Goal: Task Accomplishment & Management: Complete application form

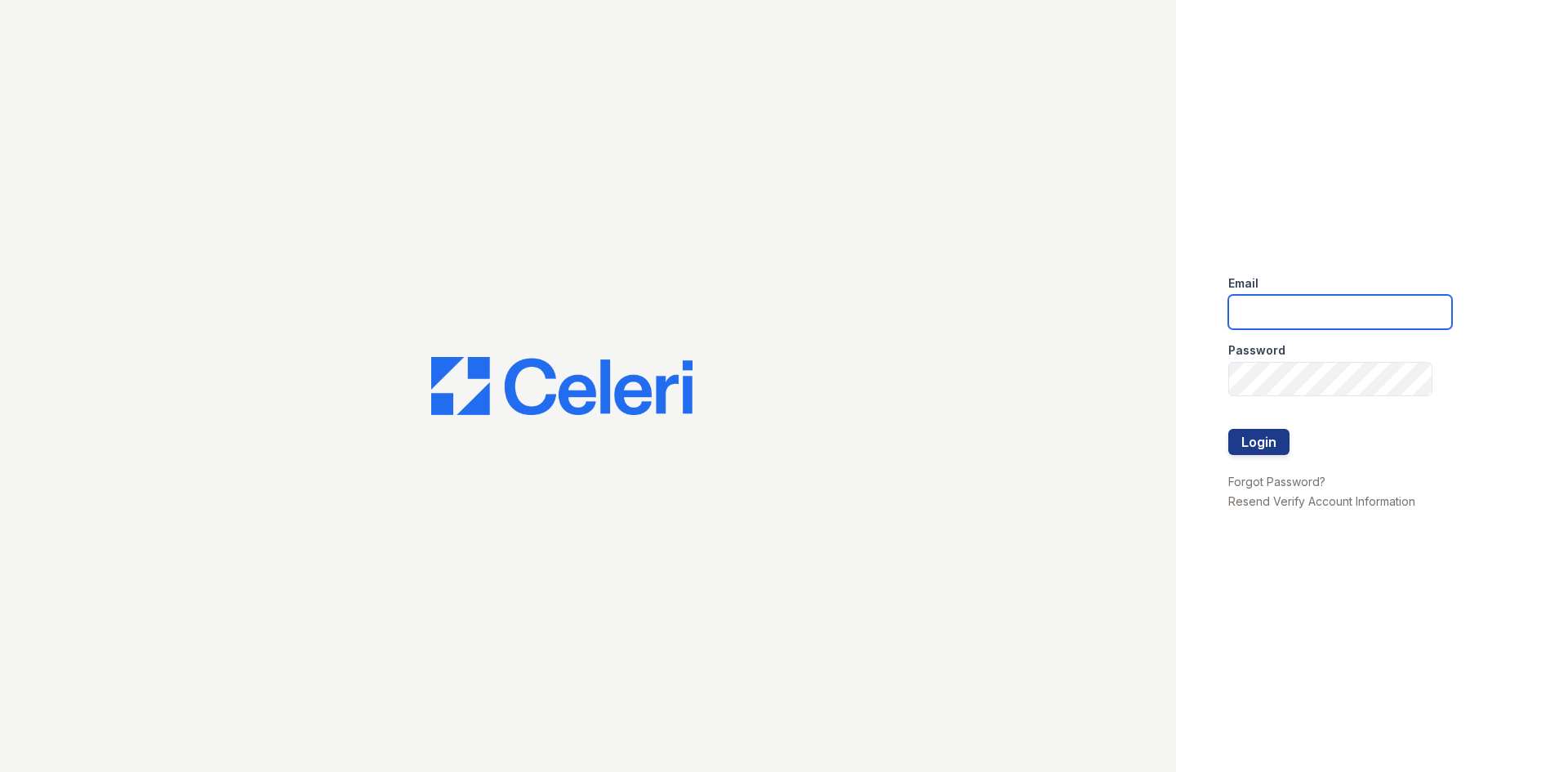
click at [1366, 308] on input "email" at bounding box center [1339, 311] width 224 height 34
type input "[EMAIL_ADDRESS][DOMAIN_NAME]"
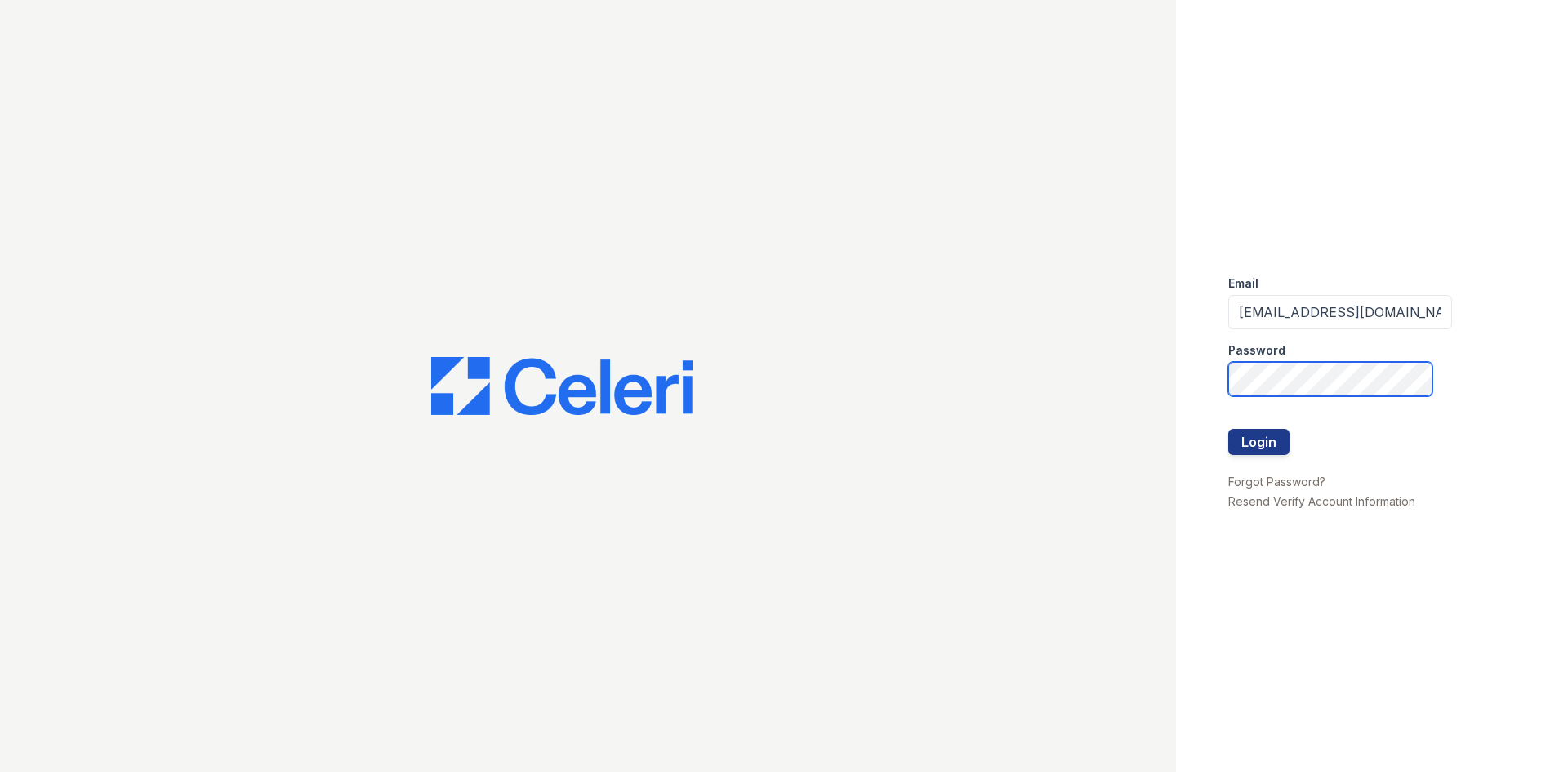
click at [1228, 429] on button "Login" at bounding box center [1258, 441] width 61 height 26
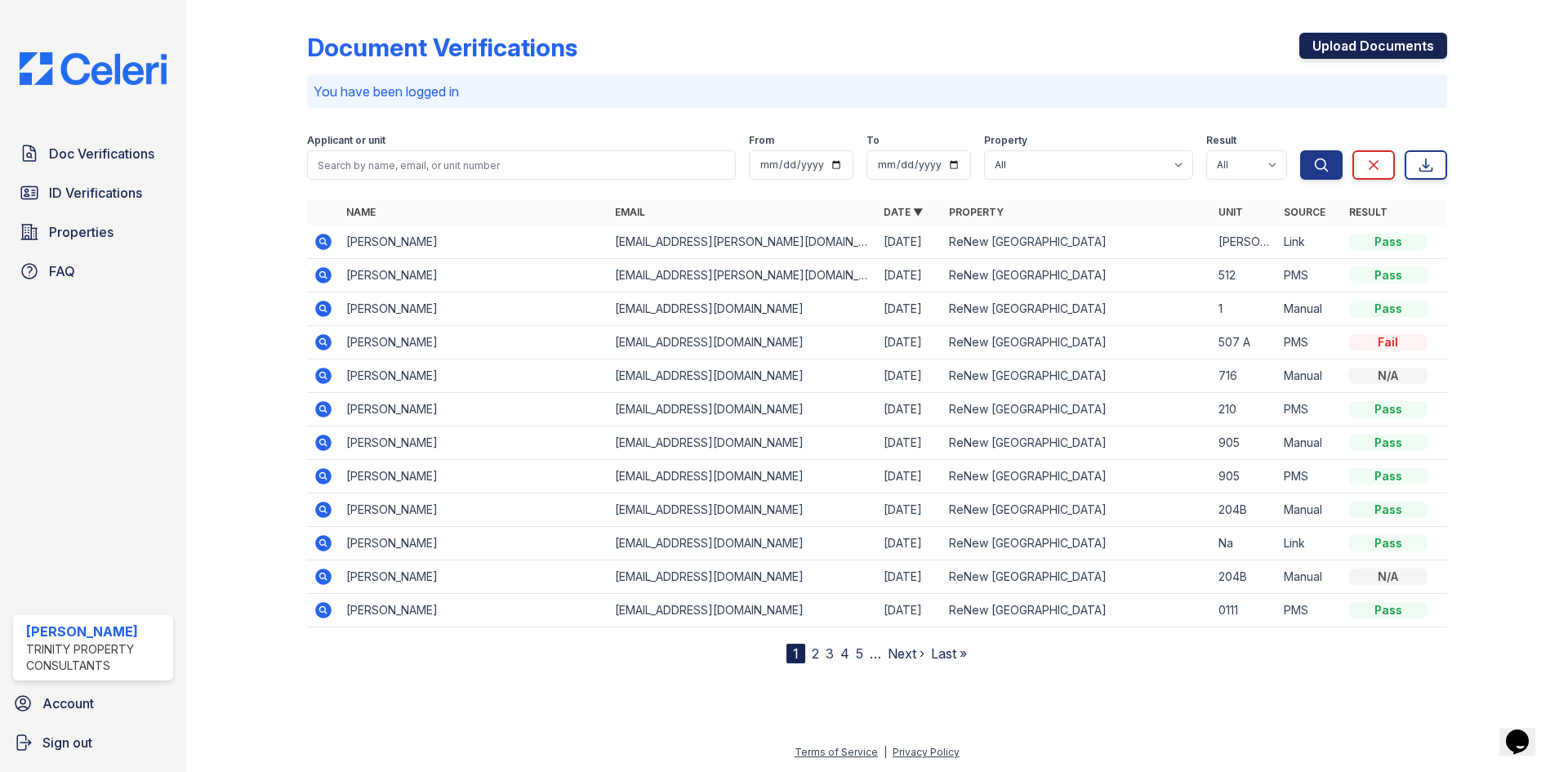
click at [1367, 49] on link "Upload Documents" at bounding box center [1373, 45] width 148 height 26
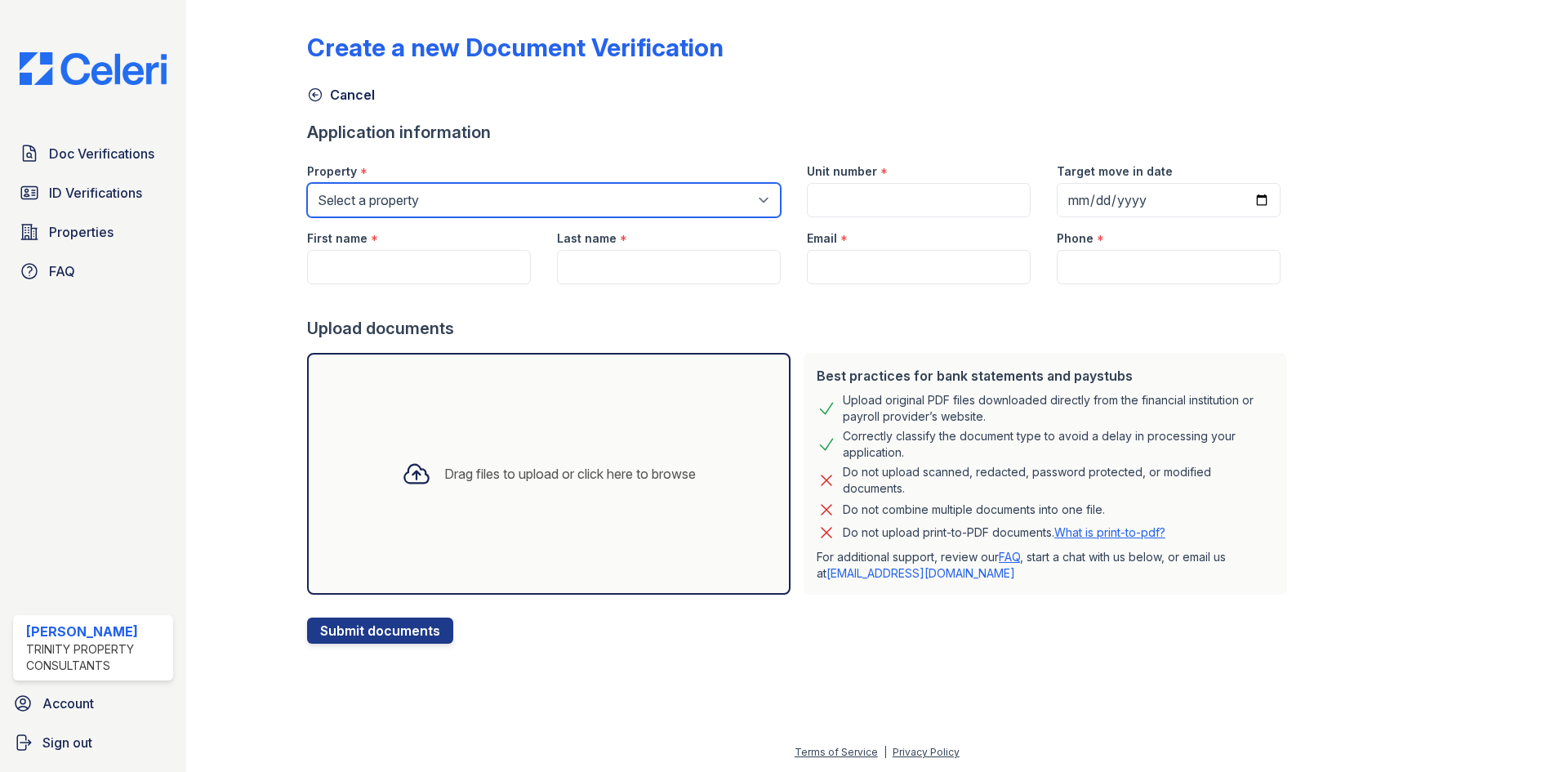
click at [401, 198] on select "Select a property ReNew Fairmont Park ReNew Holiday Hill" at bounding box center [544, 200] width 474 height 34
select select "75"
click at [307, 183] on select "Select a property ReNew Fairmont Park ReNew Holiday Hill" at bounding box center [544, 200] width 474 height 34
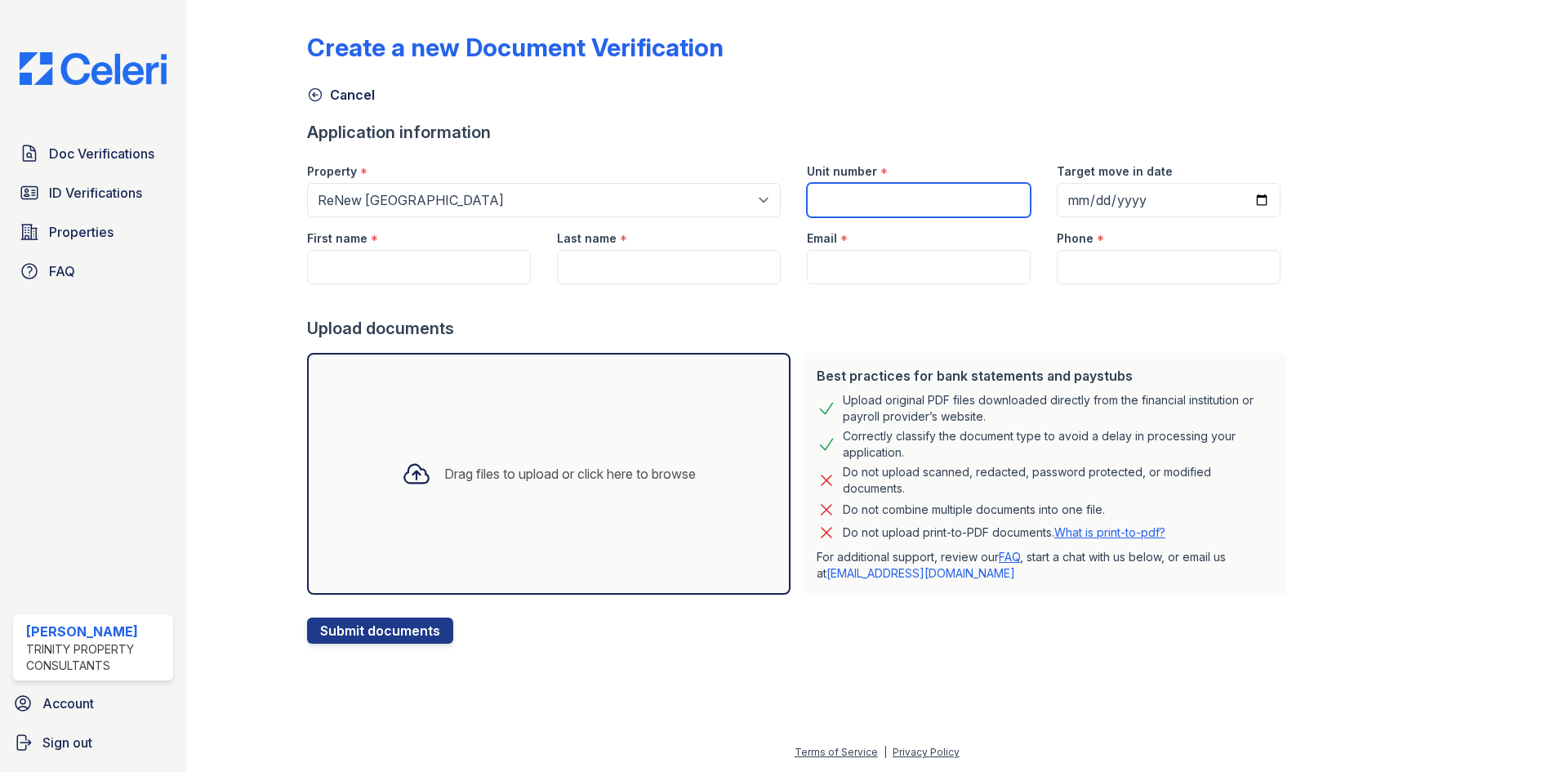
click at [824, 189] on input "Unit number" at bounding box center [918, 200] width 224 height 34
type input "406A"
click at [1068, 206] on input "Target move in date" at bounding box center [1168, 200] width 224 height 34
type input "2025-10-01"
click at [392, 266] on input "First name" at bounding box center [419, 267] width 224 height 34
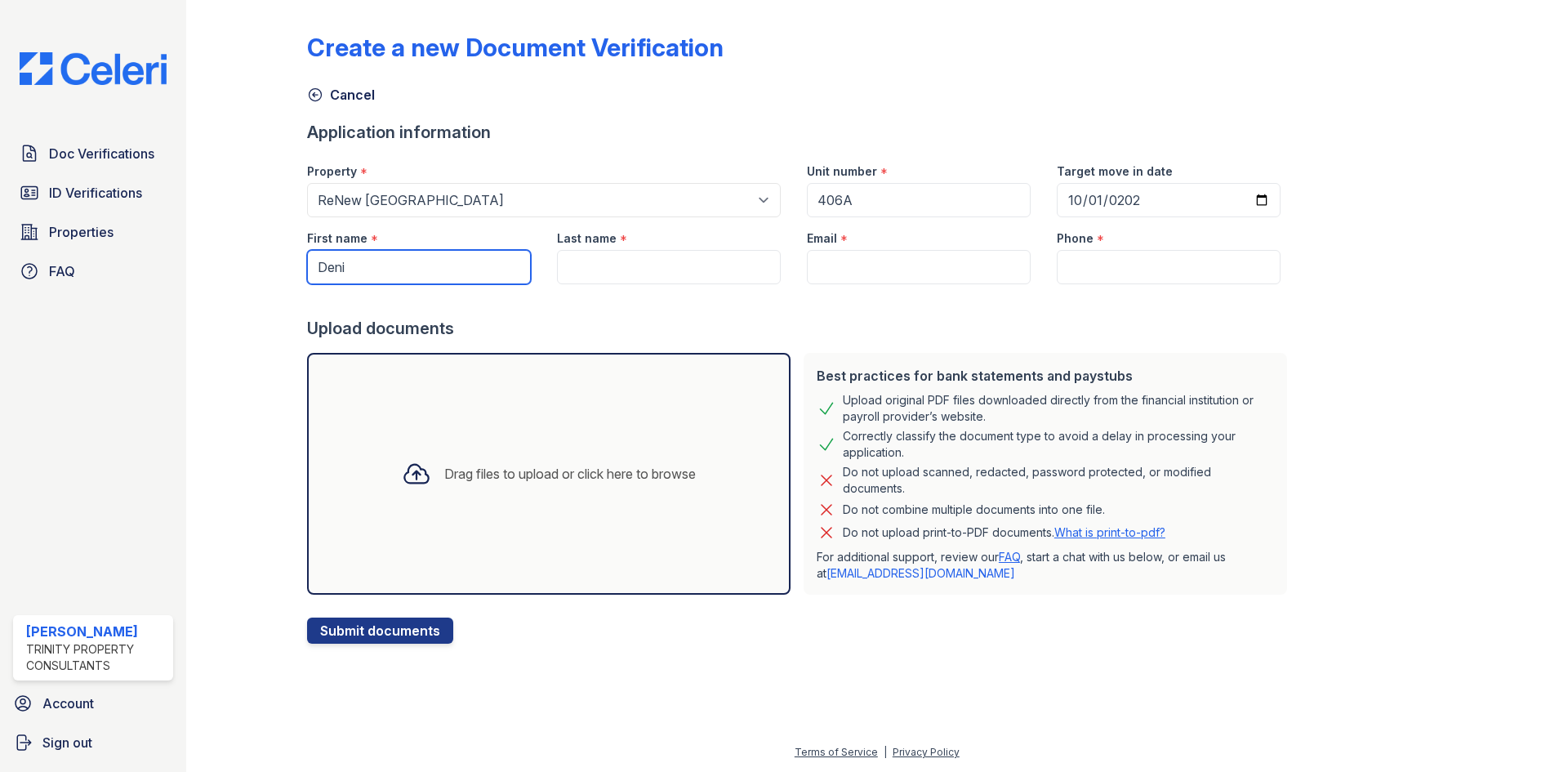
type input "Deni"
click at [638, 267] on input "Last name" at bounding box center [668, 267] width 224 height 34
type input "F"
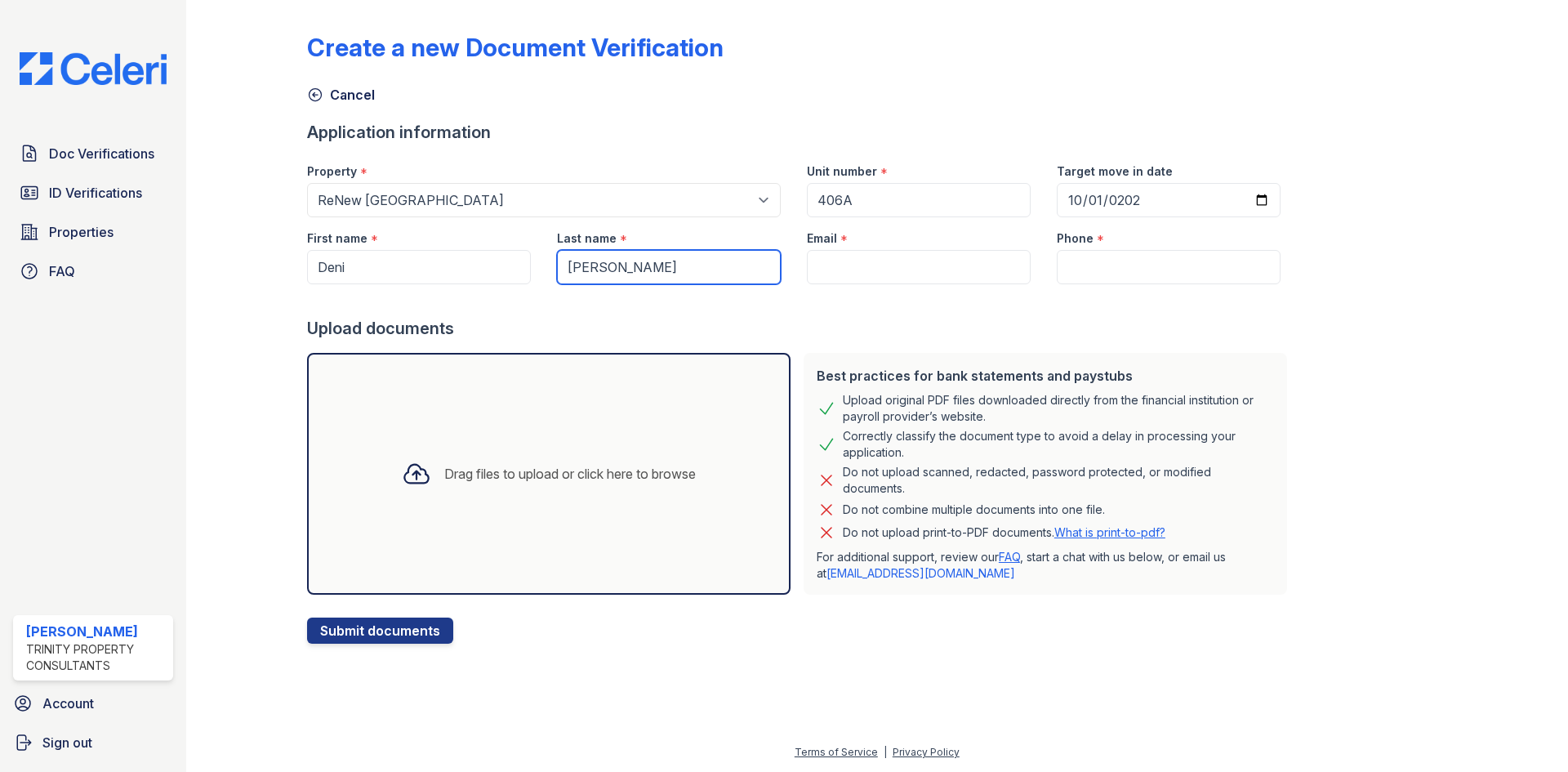
type input "[PERSON_NAME]"
click at [891, 275] on input "Email" at bounding box center [918, 267] width 224 height 34
paste input "[EMAIL_ADDRESS][DOMAIN_NAME]"
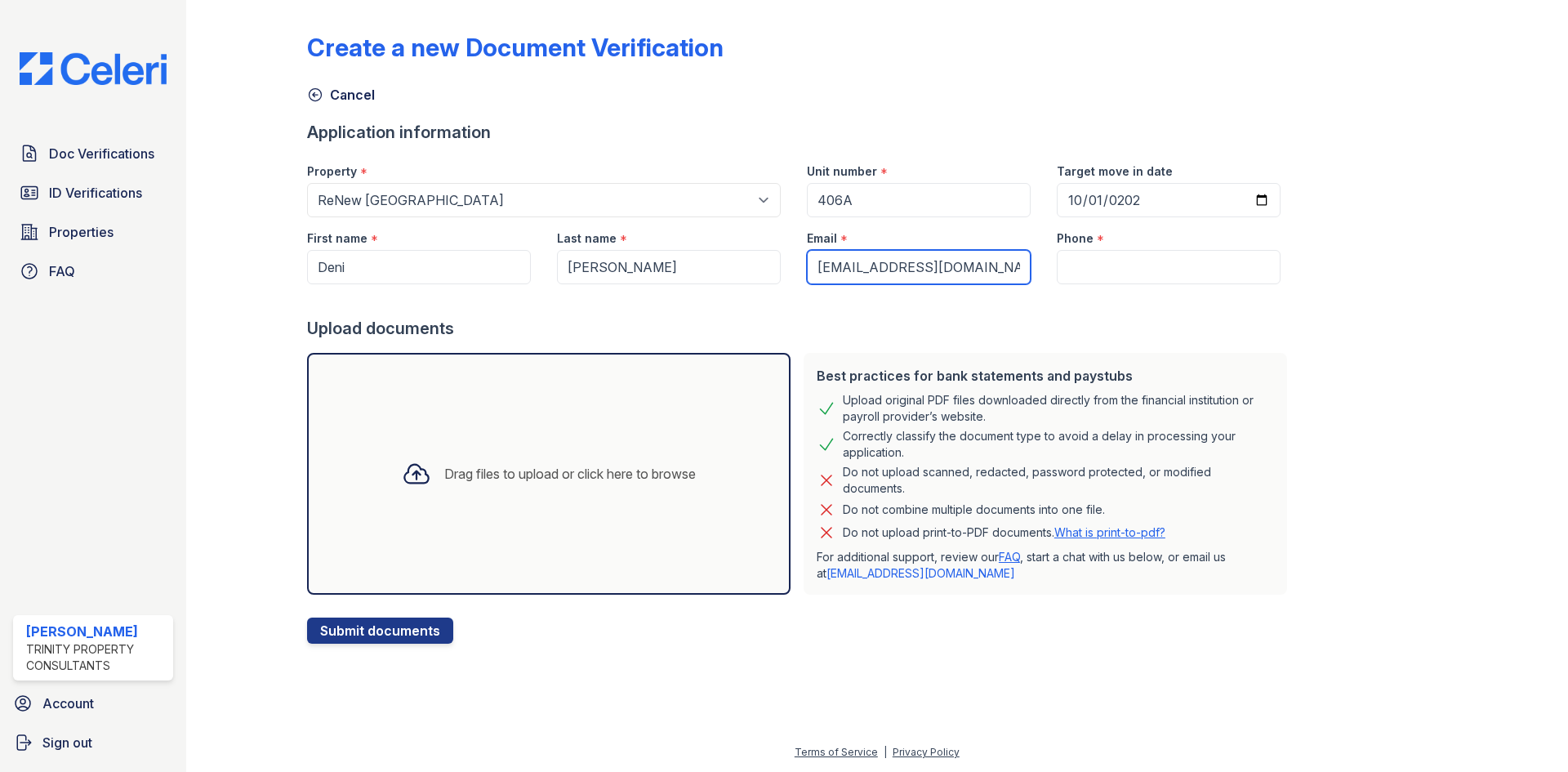
type input "[EMAIL_ADDRESS][DOMAIN_NAME]"
click at [1078, 265] on input "Phone" at bounding box center [1168, 267] width 224 height 34
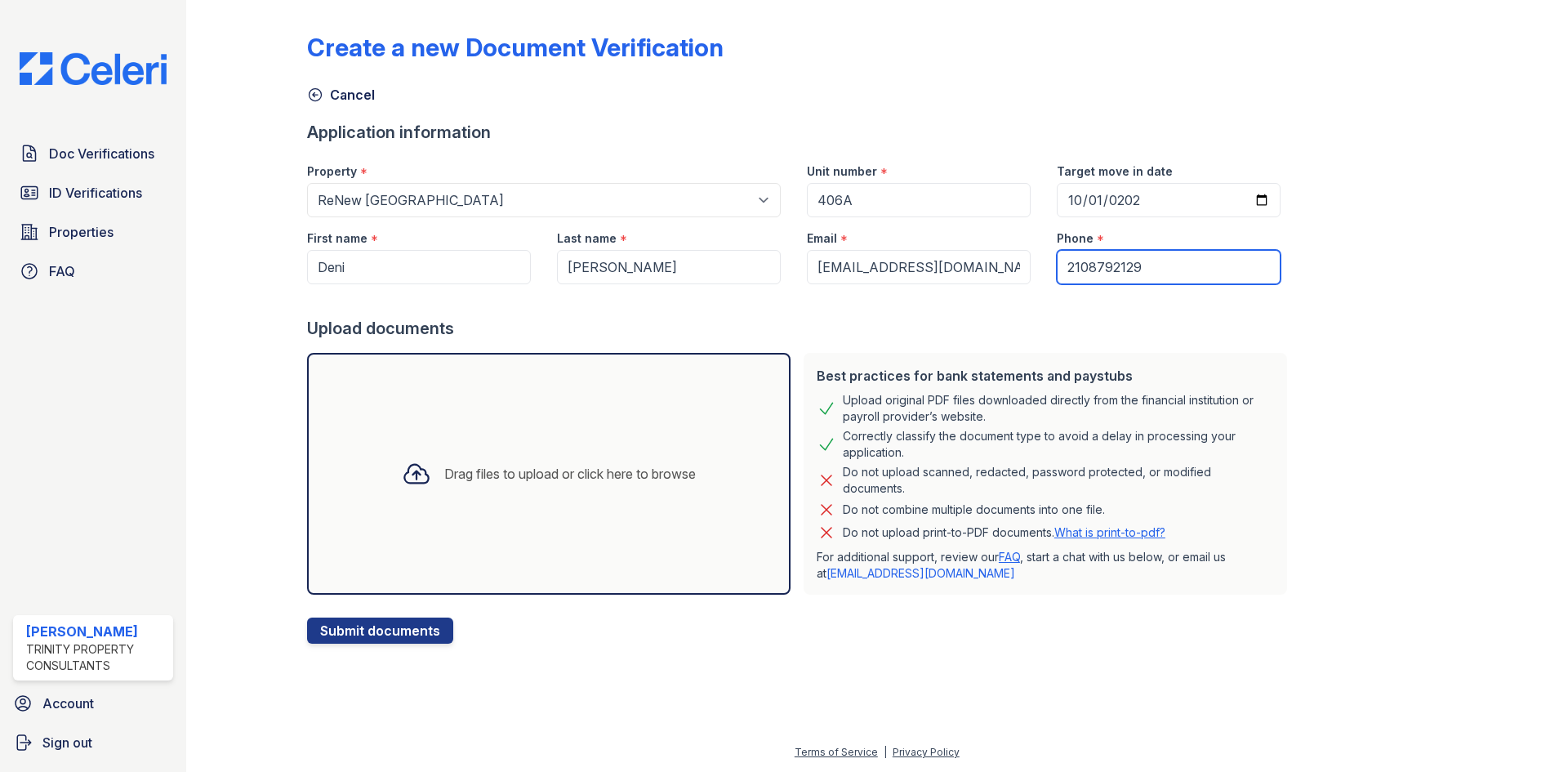
type input "2108792129"
click at [610, 394] on div "Drag files to upload or click here to browse" at bounding box center [549, 473] width 484 height 242
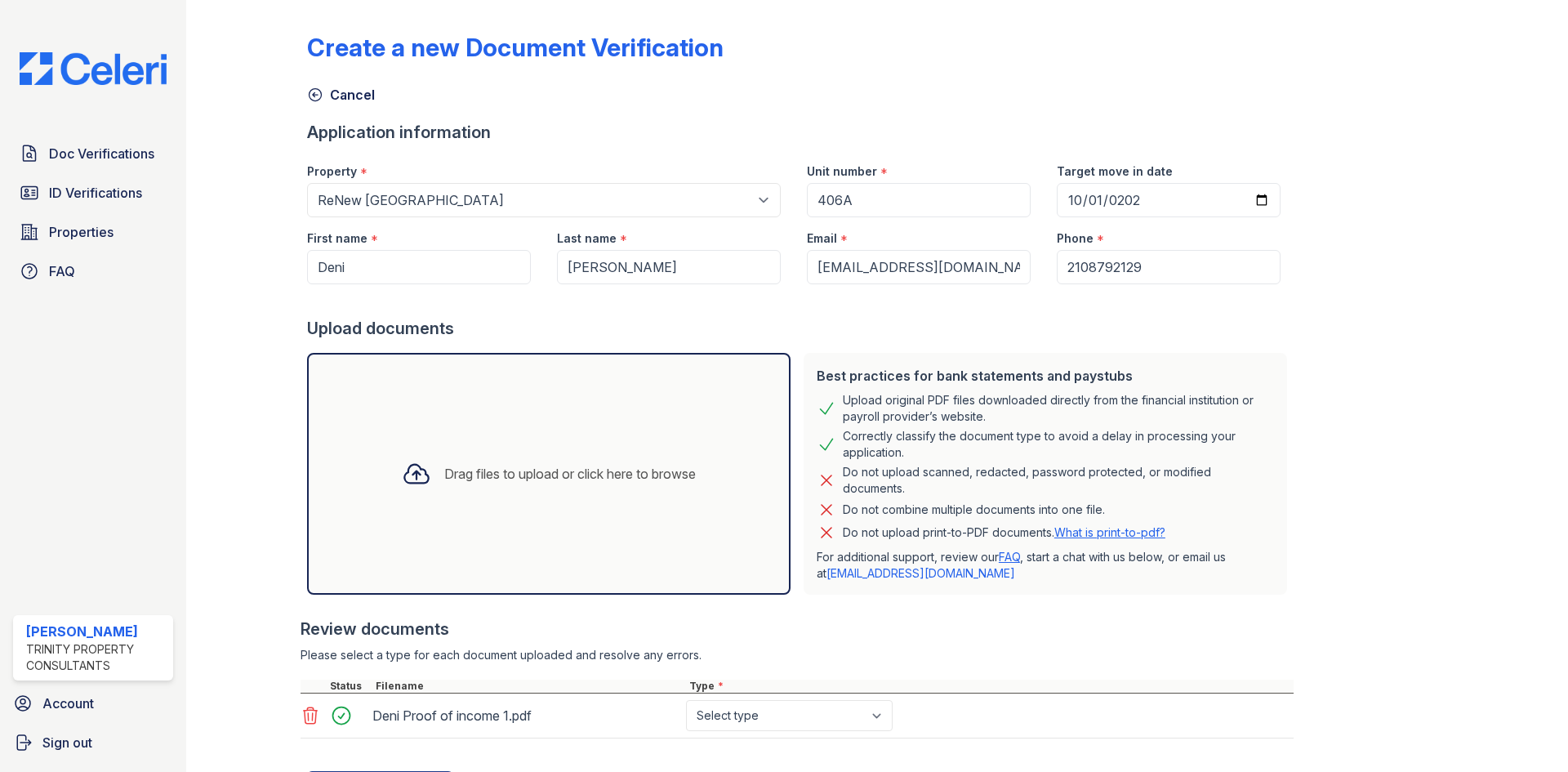
click at [550, 419] on div "Drag files to upload or click here to browse" at bounding box center [549, 473] width 484 height 242
click at [510, 426] on div "Drag files to upload or click here to browse" at bounding box center [549, 473] width 484 height 242
click at [554, 448] on div "Drag files to upload or click here to browse" at bounding box center [548, 474] width 320 height 55
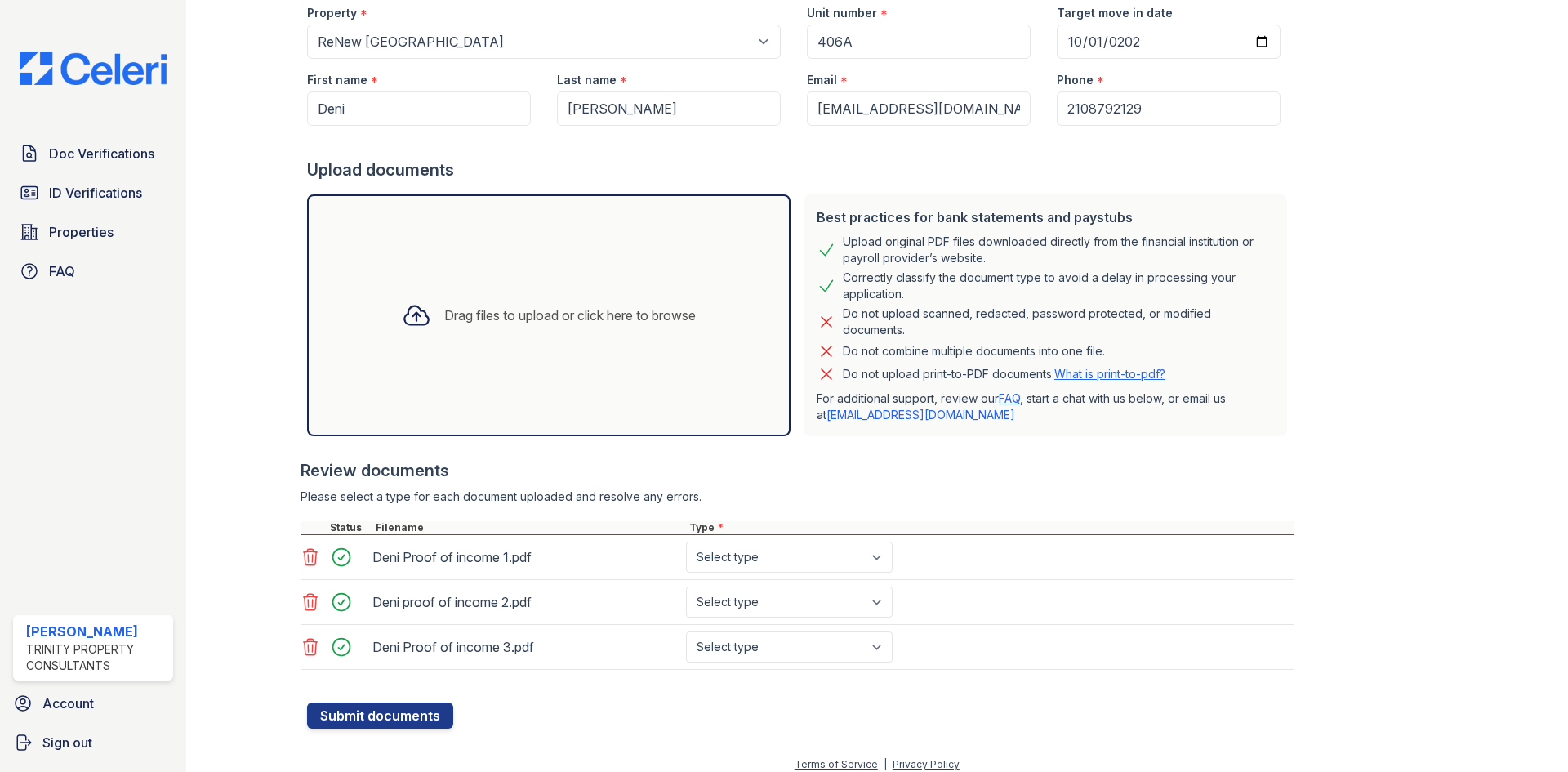
scroll to position [171, 0]
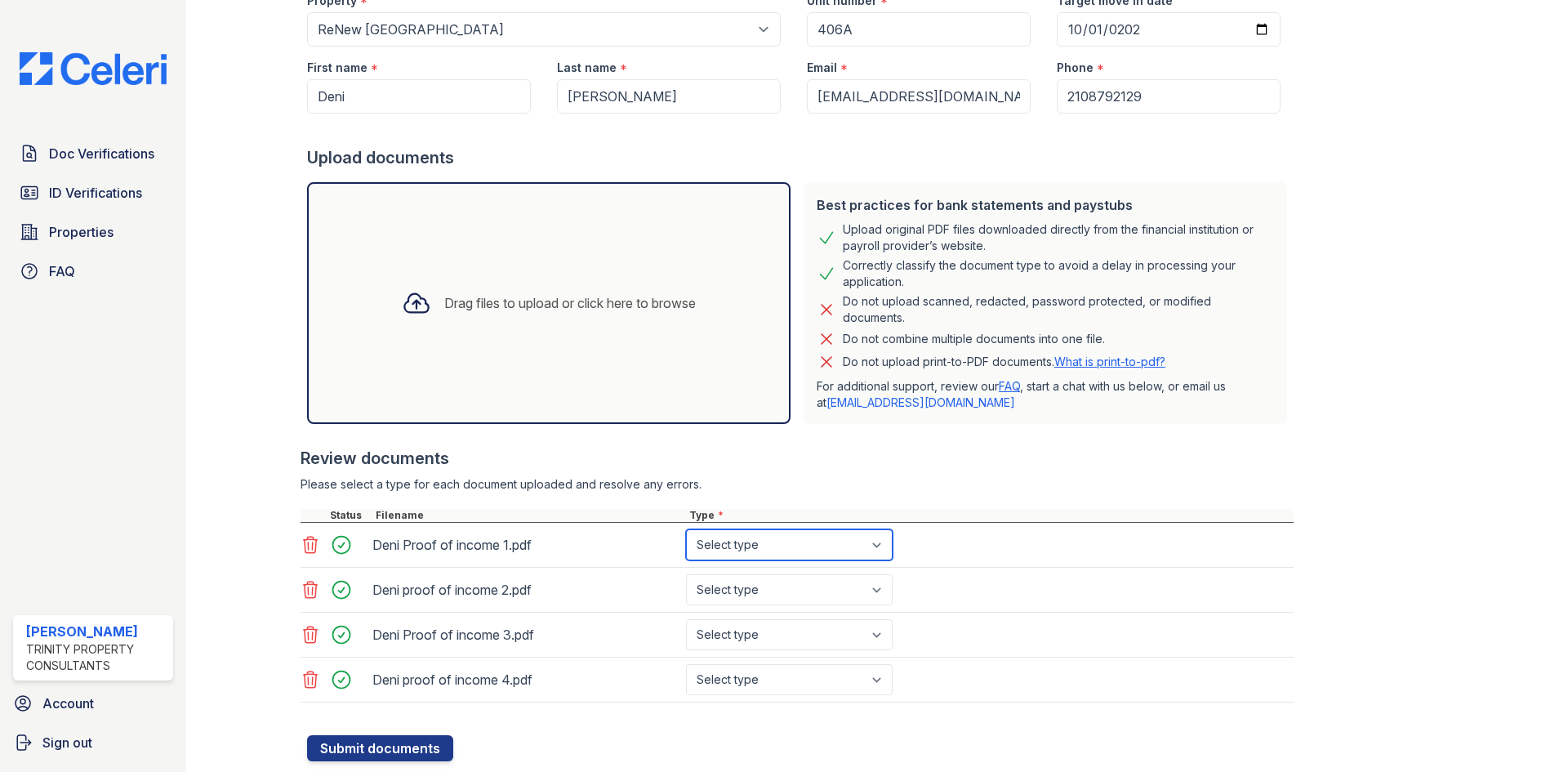
click at [788, 545] on select "Select type Paystub Bank Statement Offer Letter Tax Documents Benefit Award Let…" at bounding box center [789, 544] width 207 height 31
select select "bank_statement"
click at [686, 529] on select "Select type Paystub Bank Statement Offer Letter Tax Documents Benefit Award Let…" at bounding box center [789, 544] width 207 height 31
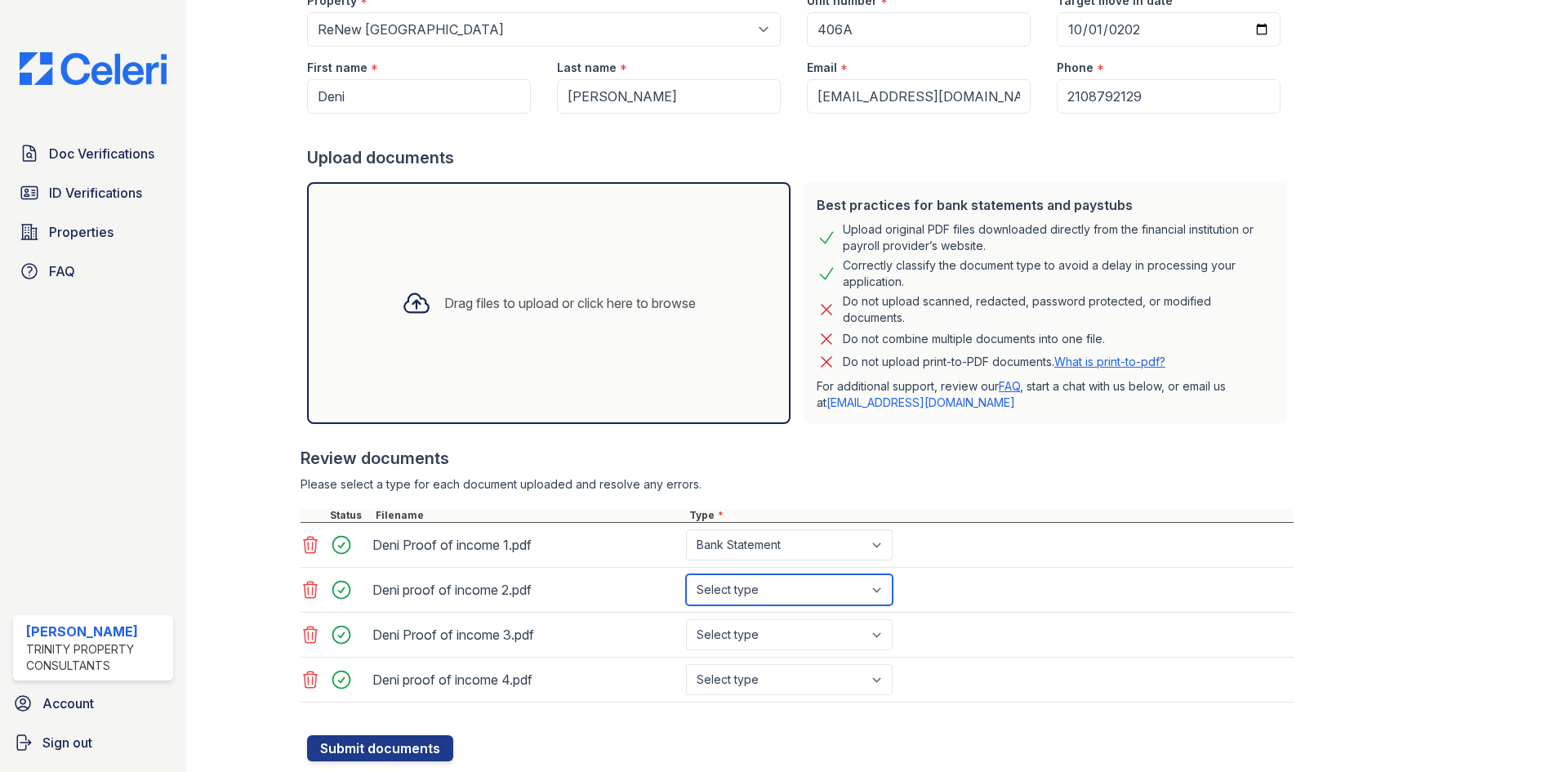
click at [740, 586] on select "Select type Paystub Bank Statement Offer Letter Tax Documents Benefit Award Let…" at bounding box center [789, 589] width 207 height 31
select select "bank_statement"
click at [686, 574] on select "Select type Paystub Bank Statement Offer Letter Tax Documents Benefit Award Let…" at bounding box center [789, 589] width 207 height 31
click at [737, 640] on select "Select type Paystub Bank Statement Offer Letter Tax Documents Benefit Award Let…" at bounding box center [789, 634] width 207 height 31
select select "bank_statement"
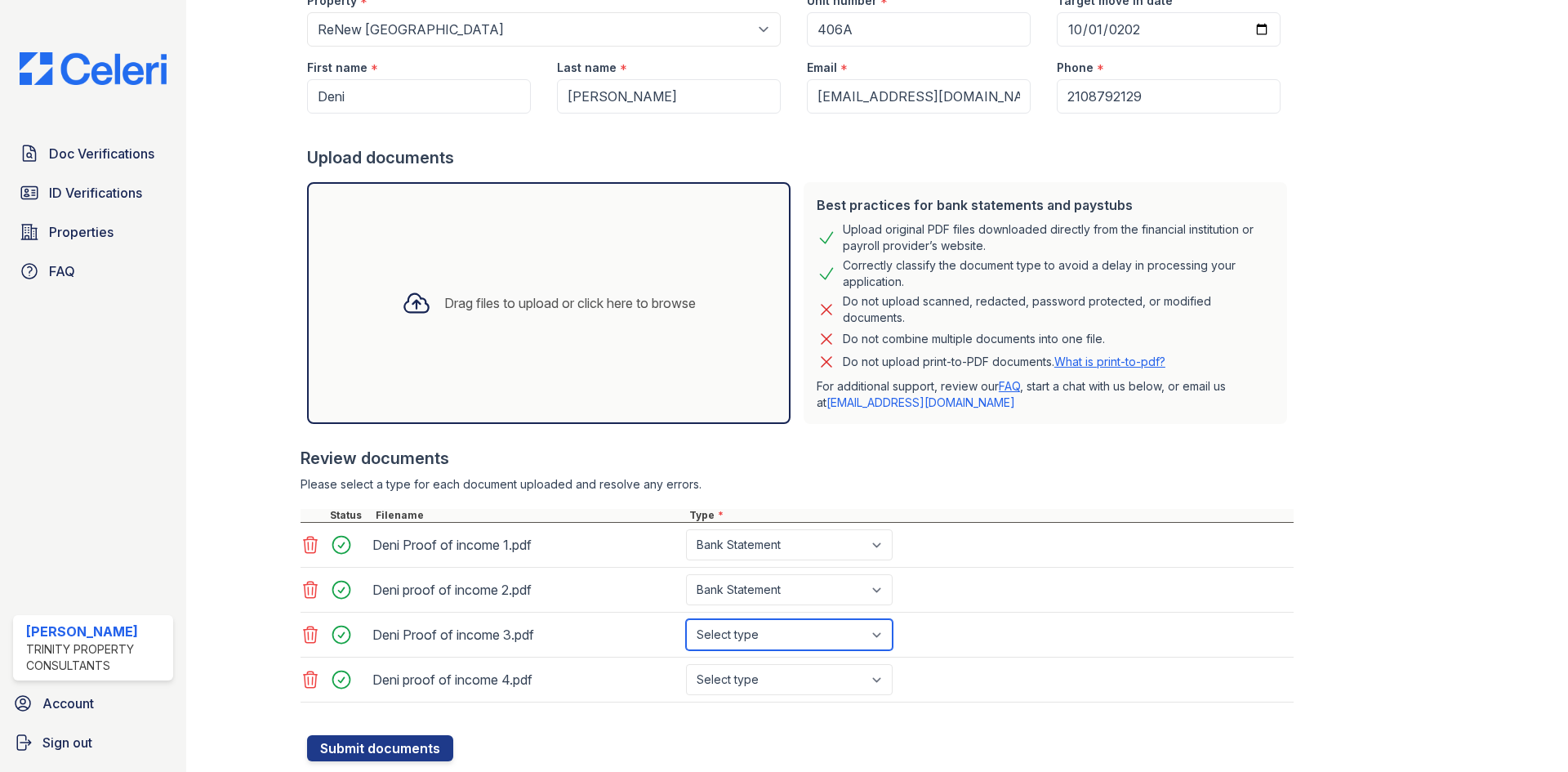
click at [686, 619] on select "Select type Paystub Bank Statement Offer Letter Tax Documents Benefit Award Let…" at bounding box center [789, 634] width 207 height 31
click at [753, 676] on select "Select type Paystub Bank Statement Offer Letter Tax Documents Benefit Award Let…" at bounding box center [789, 679] width 207 height 31
select select "bank_statement"
click at [686, 664] on select "Select type Paystub Bank Statement Offer Letter Tax Documents Benefit Award Let…" at bounding box center [789, 679] width 207 height 31
click at [424, 748] on button "Submit documents" at bounding box center [380, 748] width 147 height 26
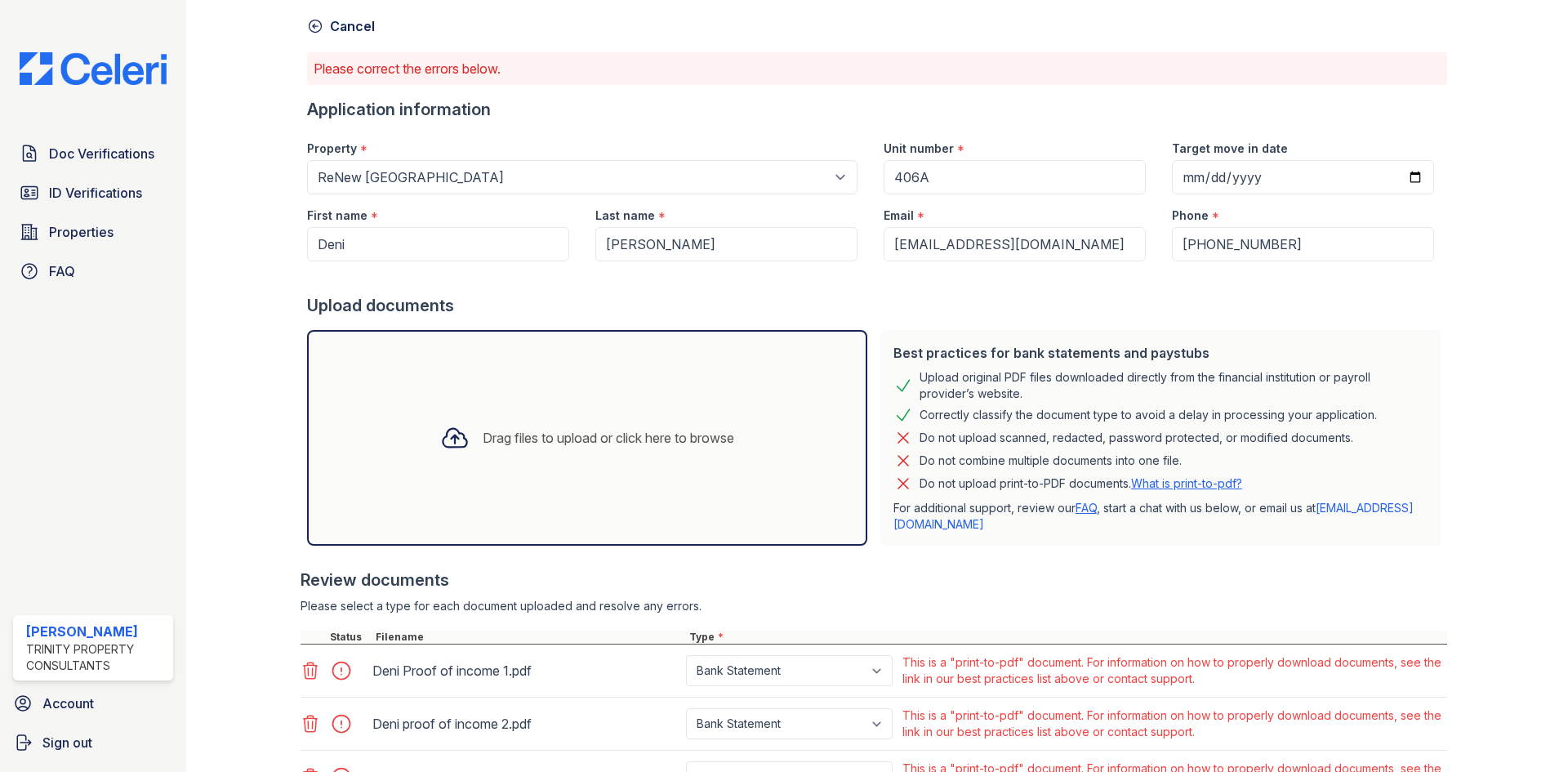
scroll to position [0, 0]
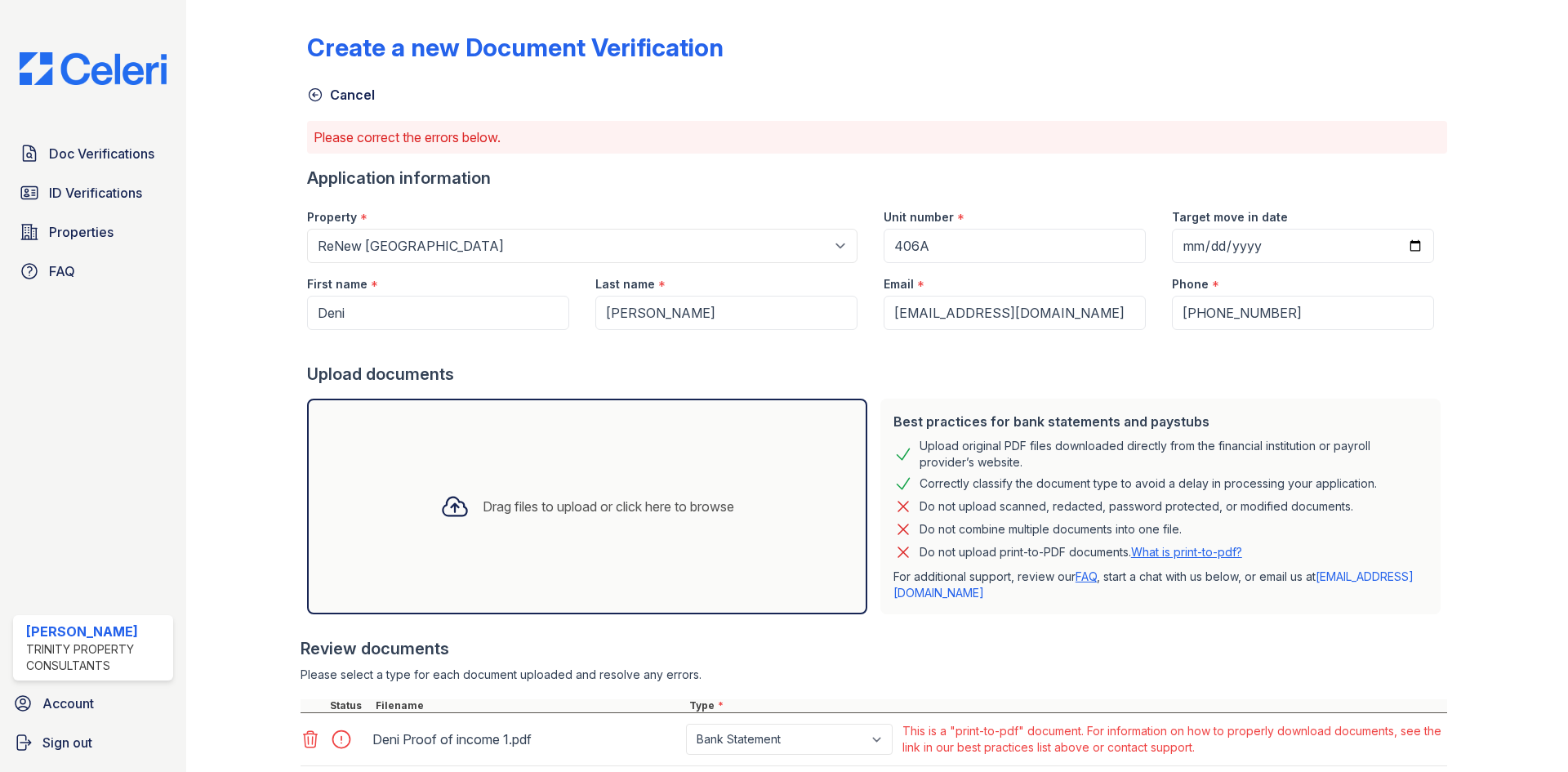
click at [316, 94] on icon at bounding box center [316, 95] width 17 height 17
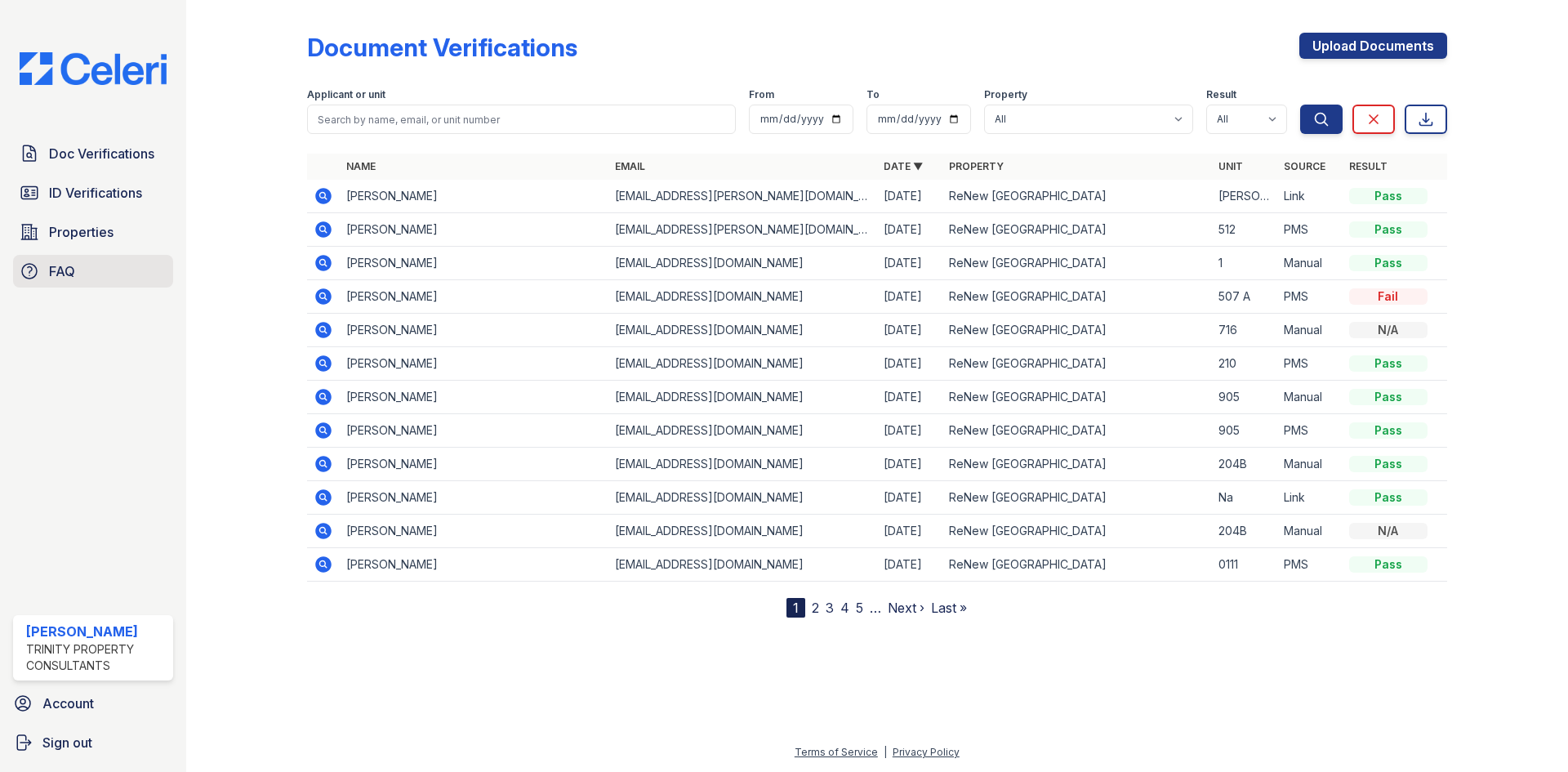
click at [75, 272] on link "FAQ" at bounding box center [93, 270] width 160 height 33
click at [109, 162] on span "Doc Verifications" at bounding box center [102, 153] width 105 height 19
click at [106, 195] on span "ID Verifications" at bounding box center [95, 193] width 93 height 19
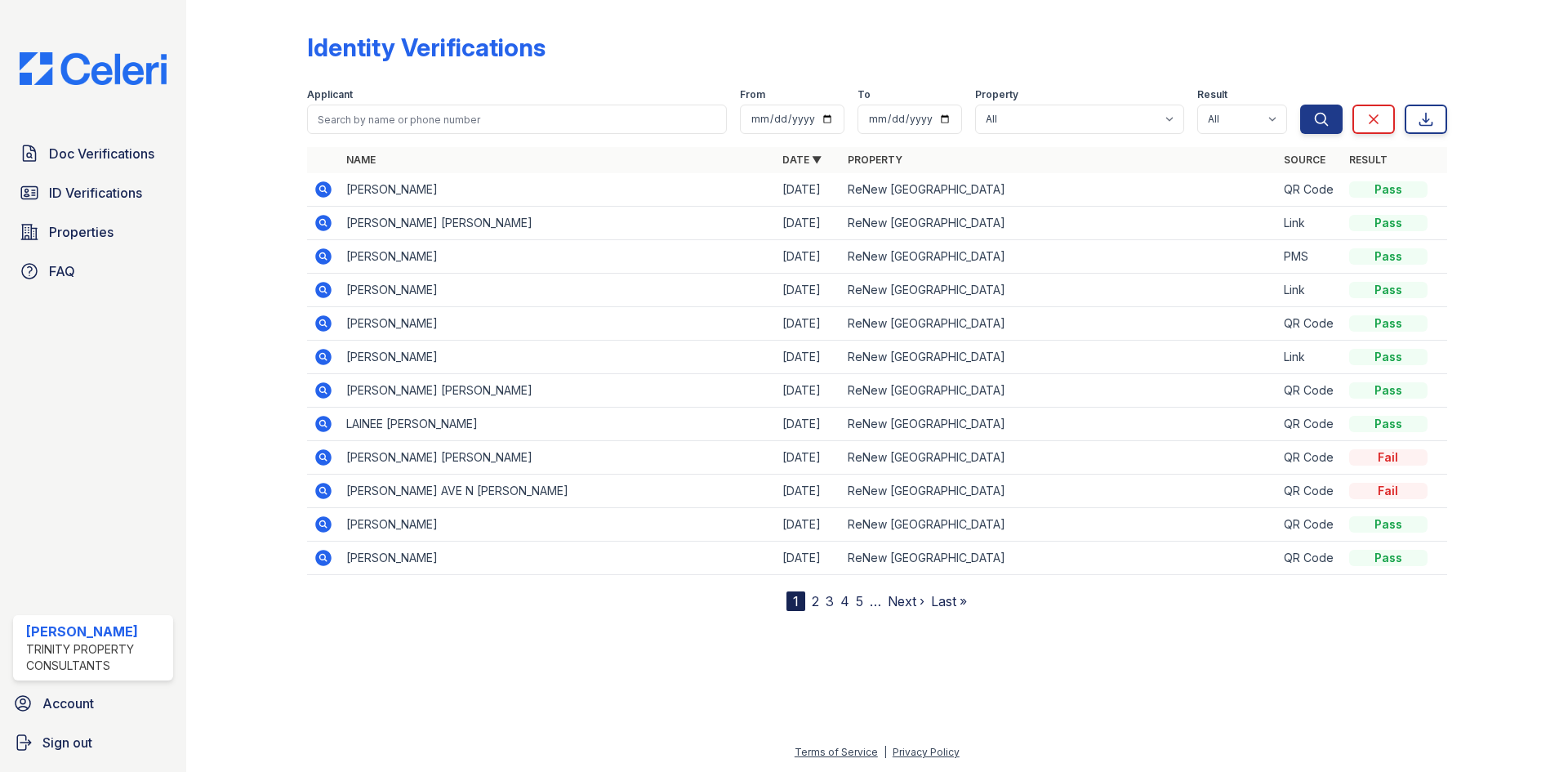
click at [326, 255] on icon at bounding box center [324, 257] width 17 height 17
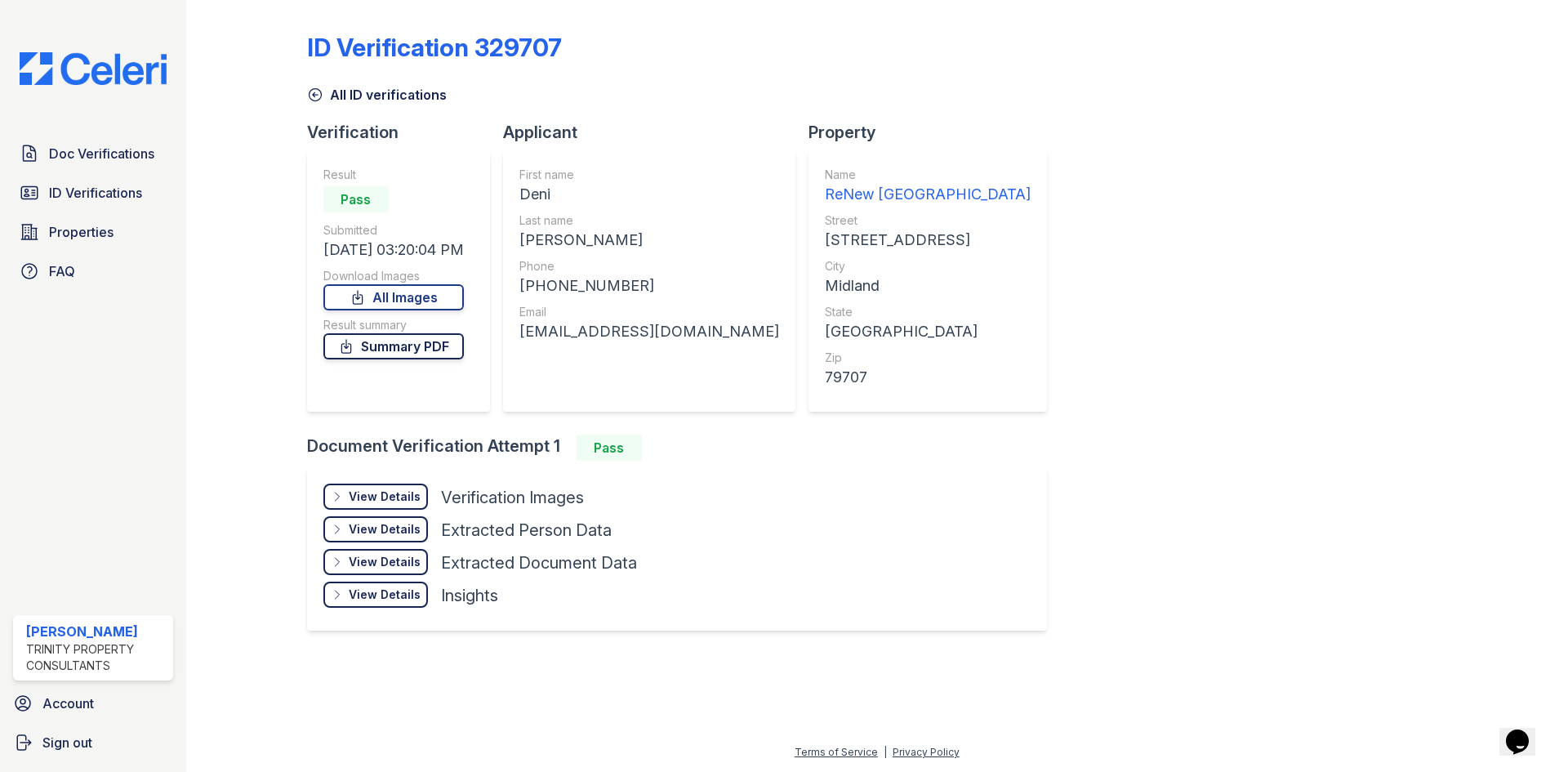
click at [398, 343] on link "Summary PDF" at bounding box center [393, 346] width 141 height 26
click at [115, 153] on span "Doc Verifications" at bounding box center [102, 153] width 105 height 19
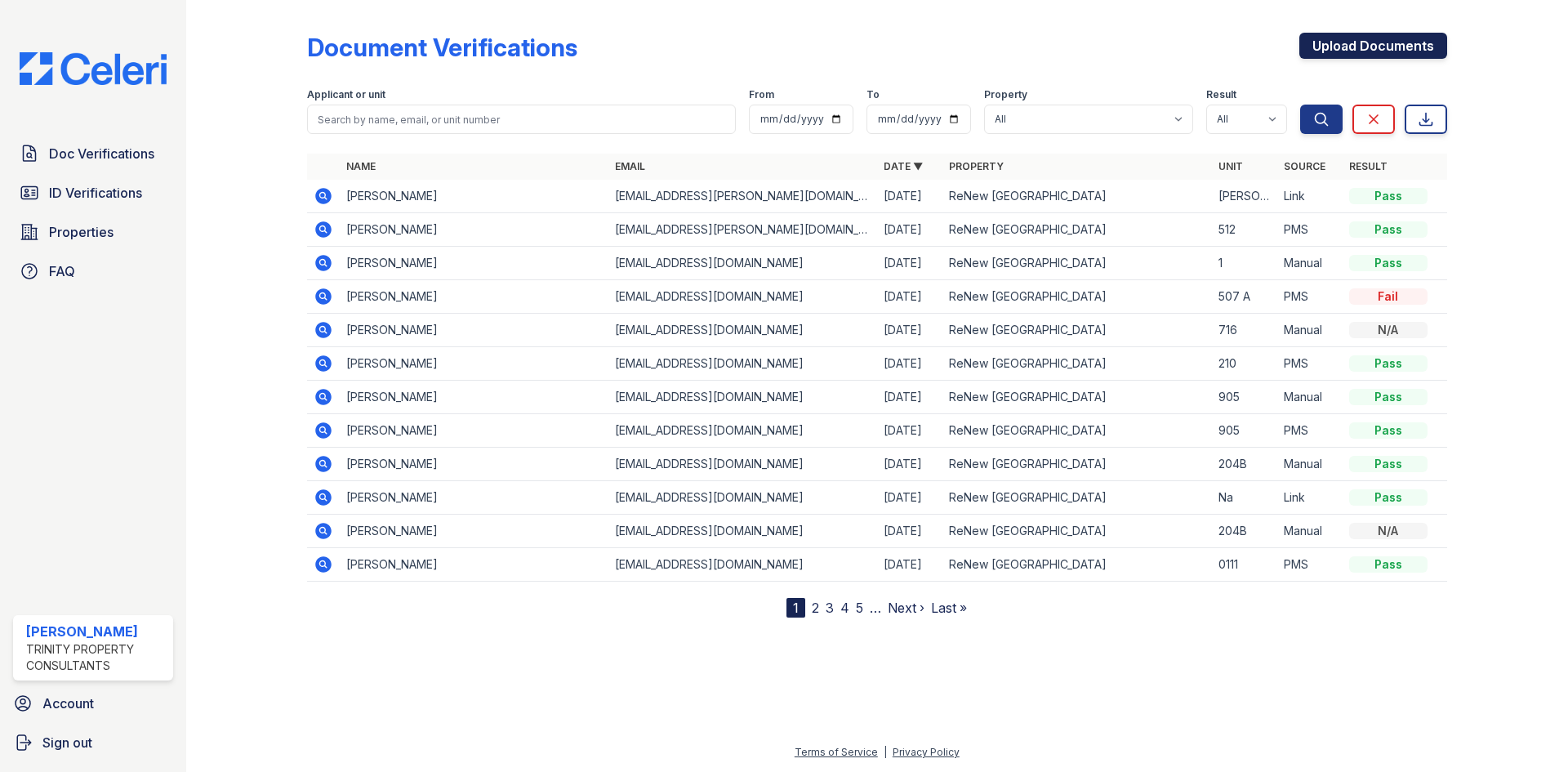
click at [1360, 51] on link "Upload Documents" at bounding box center [1373, 45] width 148 height 26
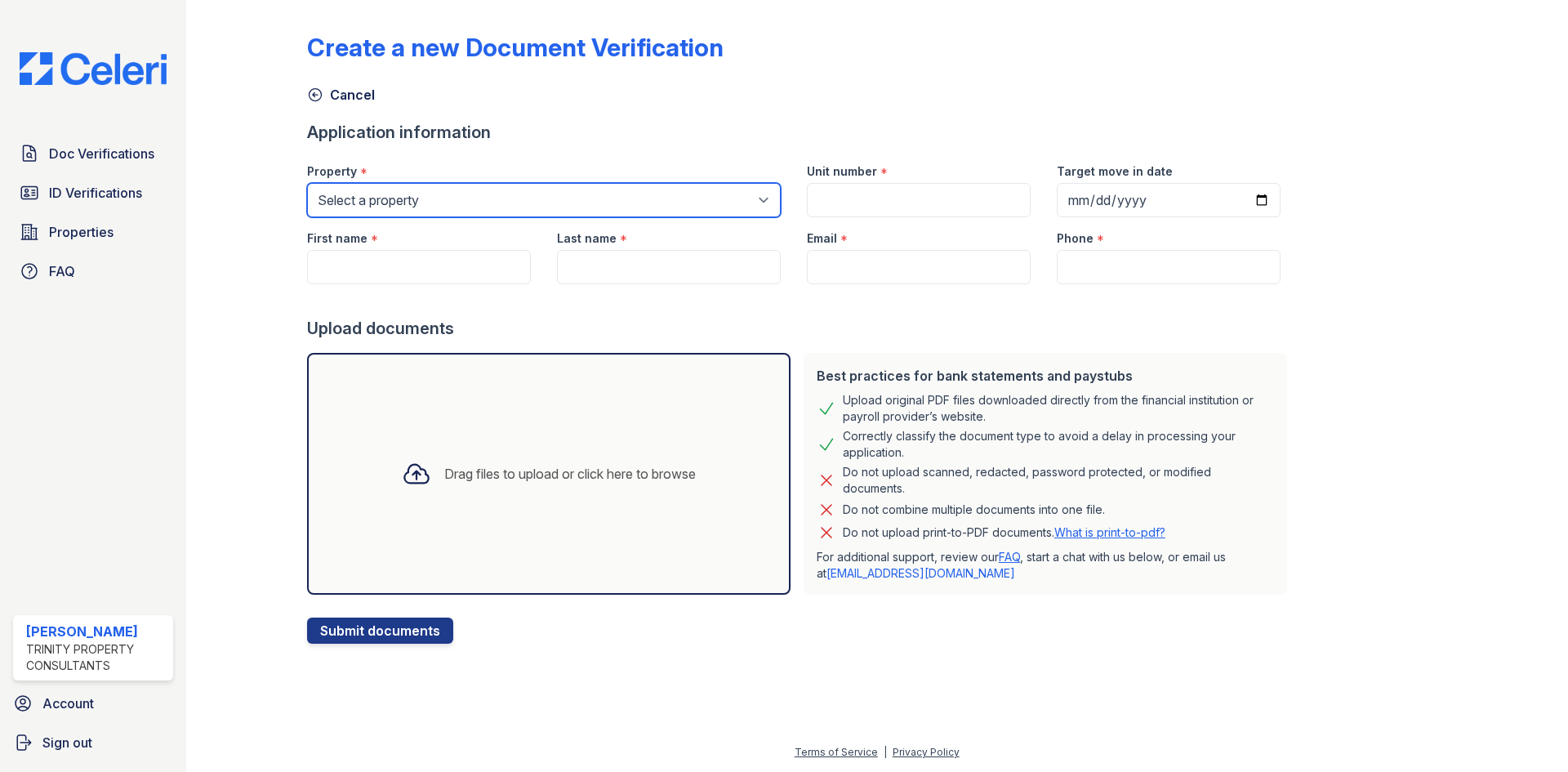
click at [381, 201] on select "Select a property ReNew Fairmont Park ReNew Holiday Hill" at bounding box center [544, 200] width 474 height 34
select select "75"
click at [307, 183] on select "Select a property ReNew Fairmont Park ReNew Holiday Hill" at bounding box center [544, 200] width 474 height 34
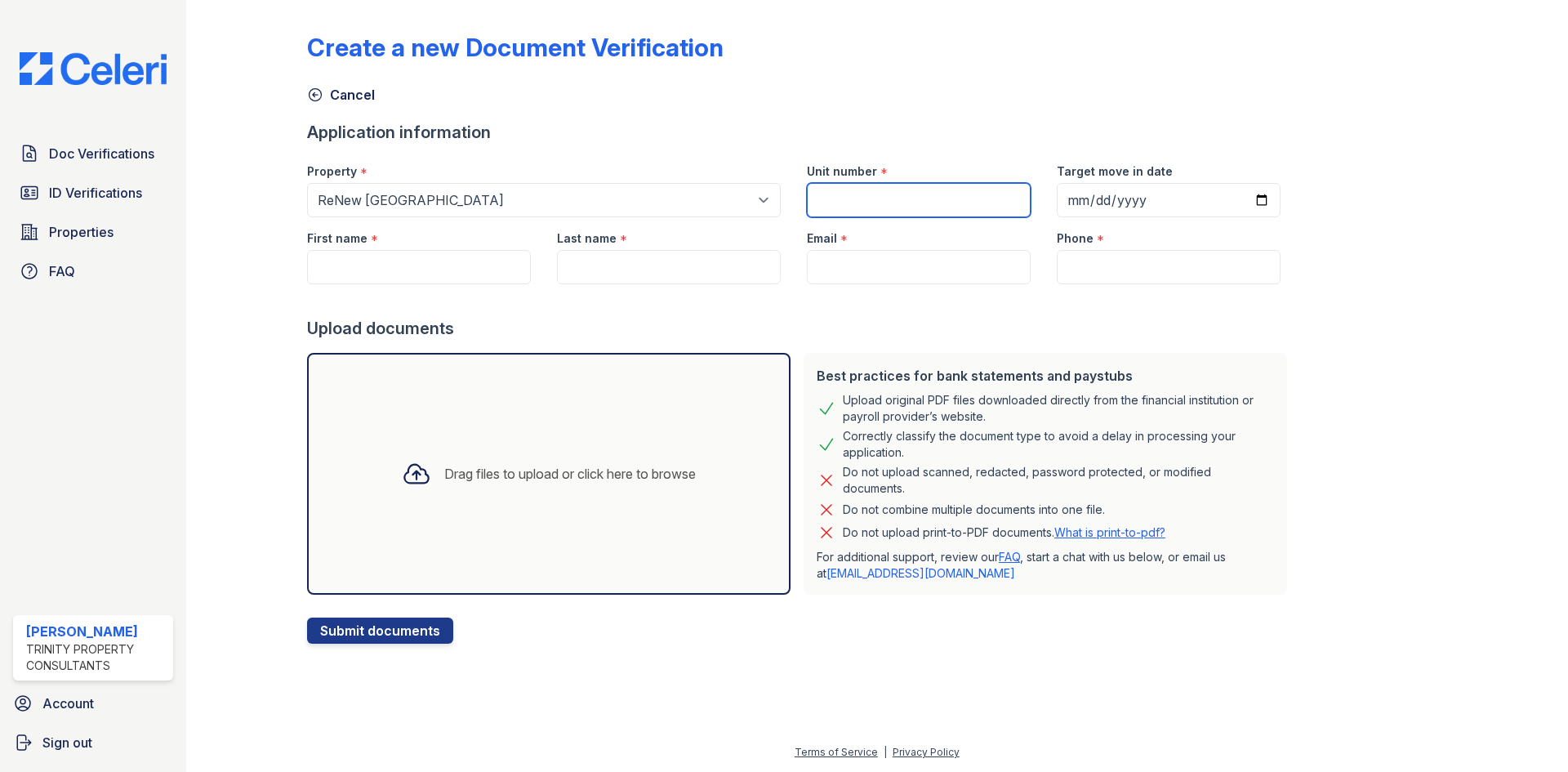
click at [843, 201] on input "Unit number" at bounding box center [918, 200] width 224 height 34
type input "406A"
click at [1062, 197] on input "Target move in date" at bounding box center [1168, 200] width 224 height 34
type input "2025-10-01"
click at [376, 256] on input "First name" at bounding box center [419, 267] width 224 height 34
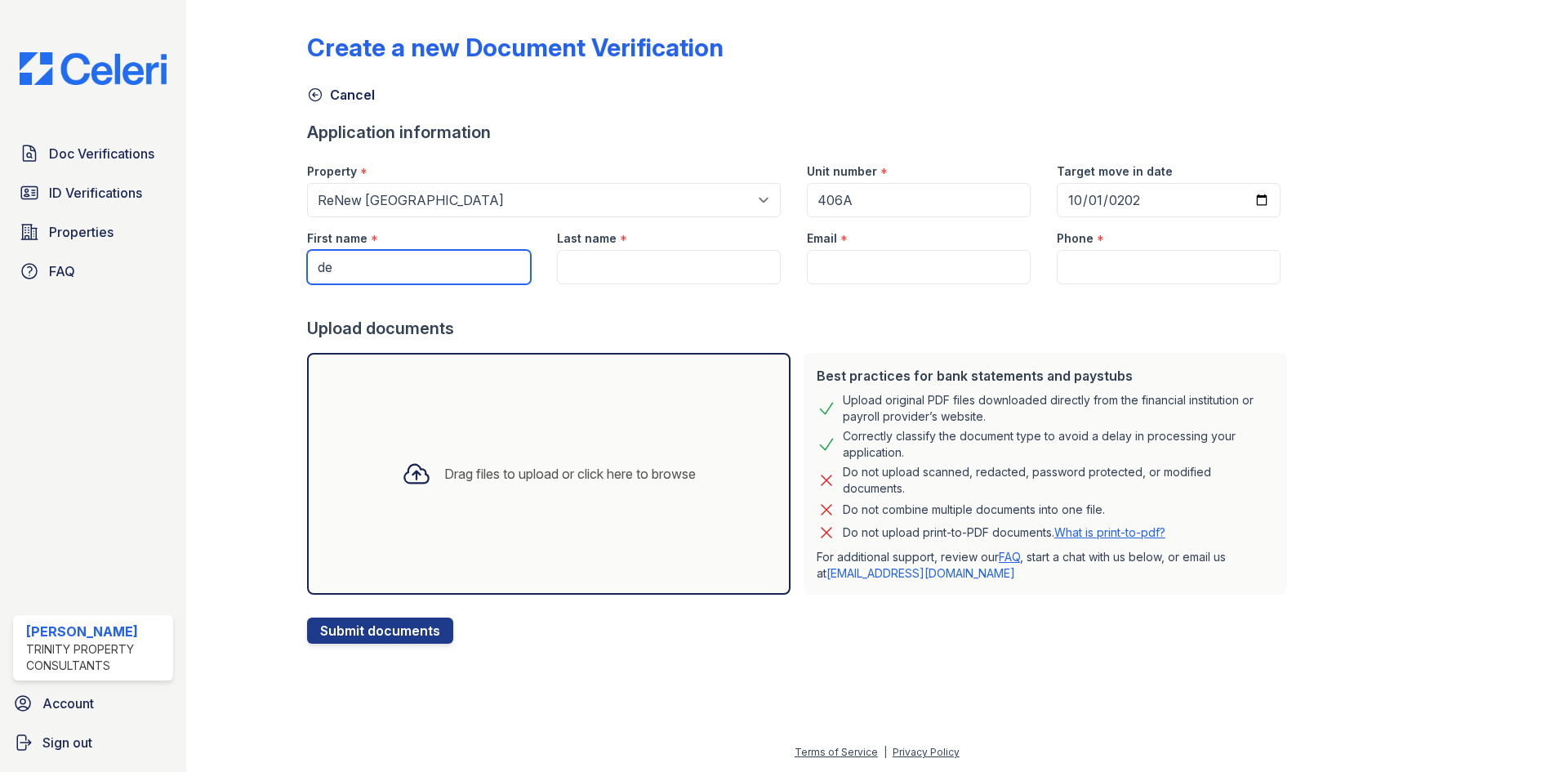
type input "Deni"
click at [580, 266] on input "Last name" at bounding box center [668, 267] width 224 height 34
type input "[PERSON_NAME]"
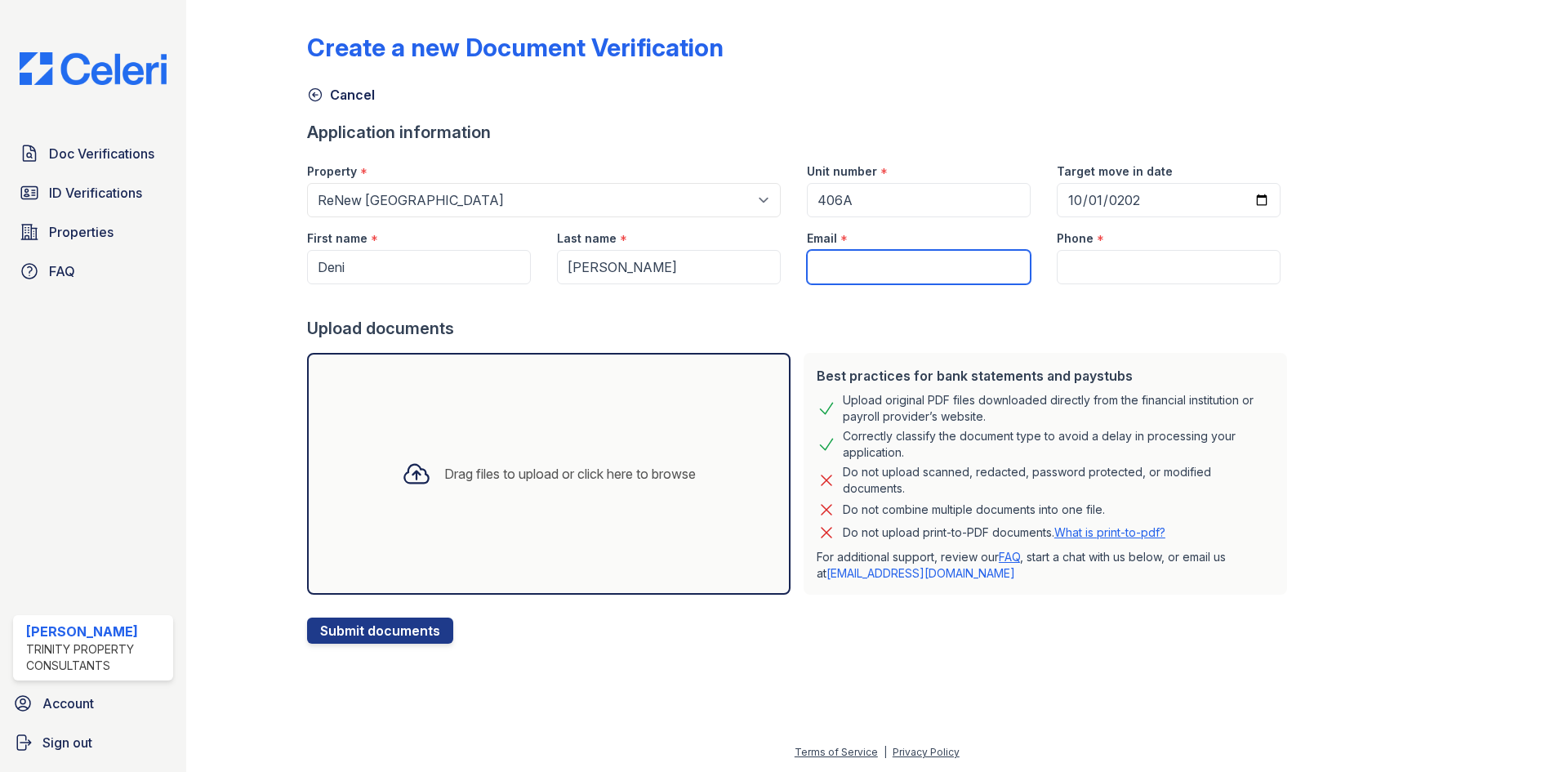
click at [815, 262] on input "Email" at bounding box center [918, 267] width 224 height 34
type input "[EMAIL_ADDRESS][DOMAIN_NAME]"
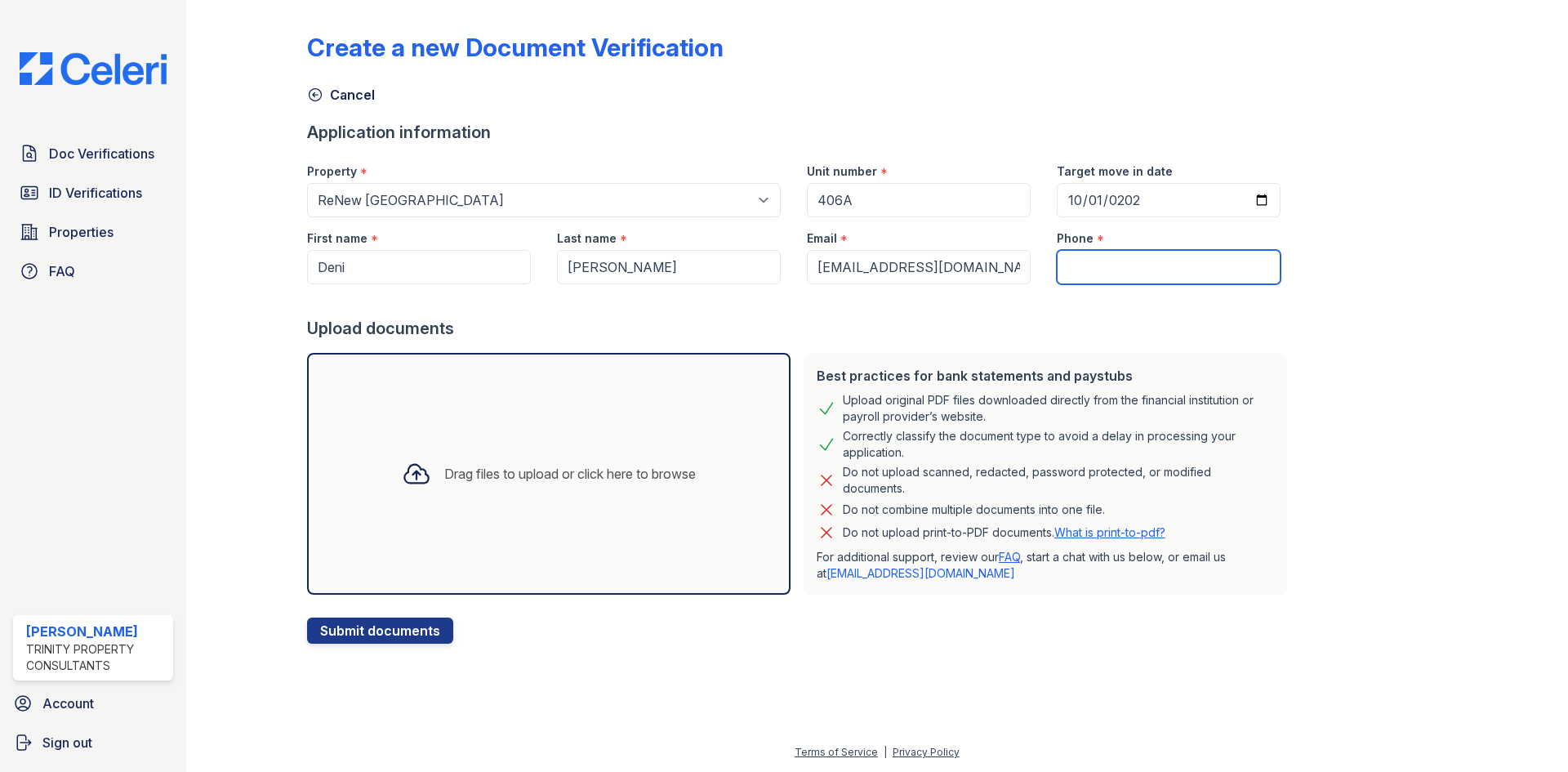
click at [1082, 270] on input "Phone" at bounding box center [1168, 267] width 224 height 34
type input "2108792129"
click at [583, 466] on div "Drag files to upload or click here to browse" at bounding box center [570, 473] width 251 height 19
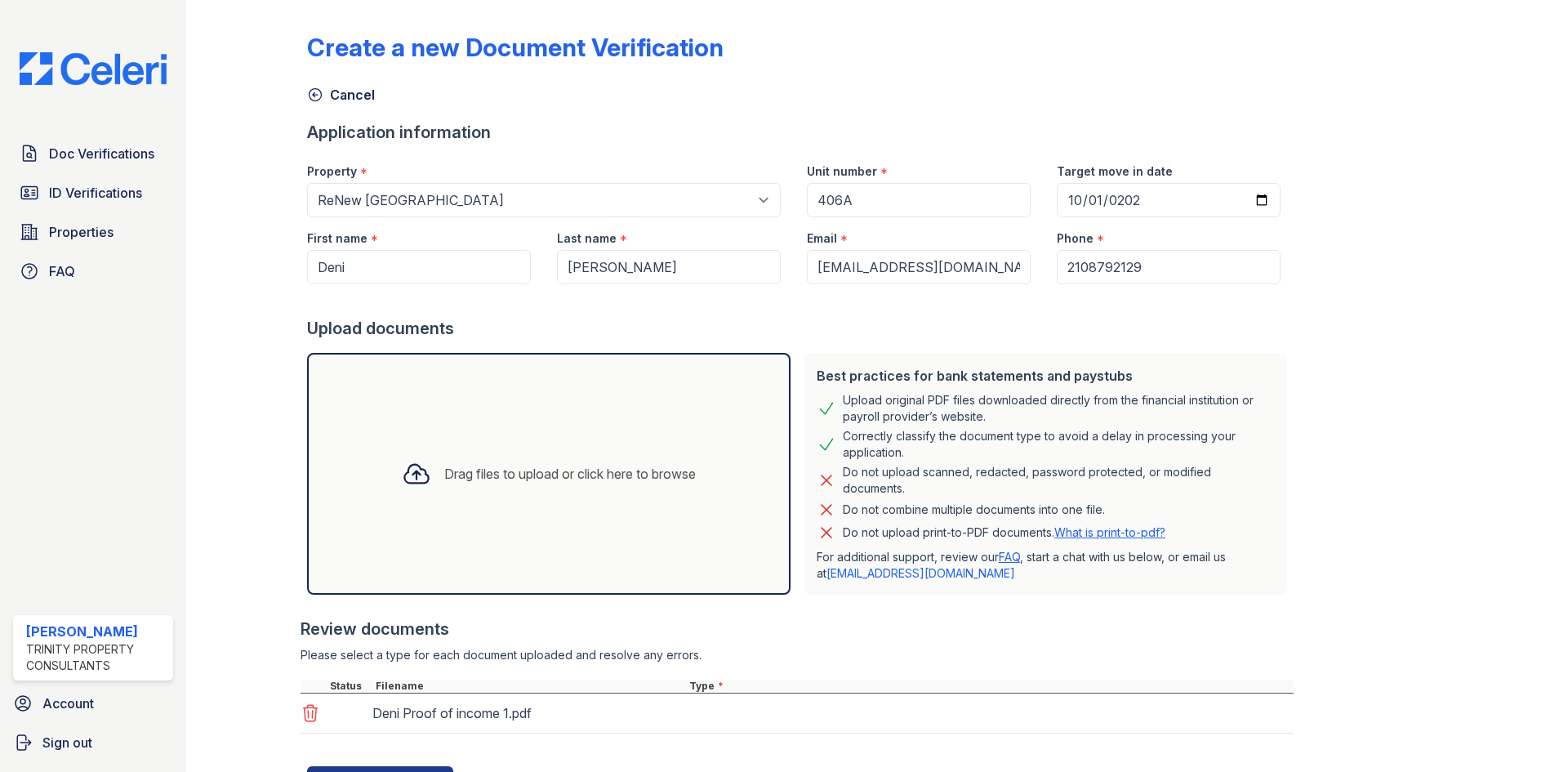
click at [600, 440] on div "Drag files to upload or click here to browse" at bounding box center [549, 473] width 484 height 242
click at [564, 409] on div "Drag files to upload or click here to browse" at bounding box center [549, 473] width 484 height 242
click at [514, 436] on div "Drag files to upload or click here to browse" at bounding box center [549, 473] width 484 height 242
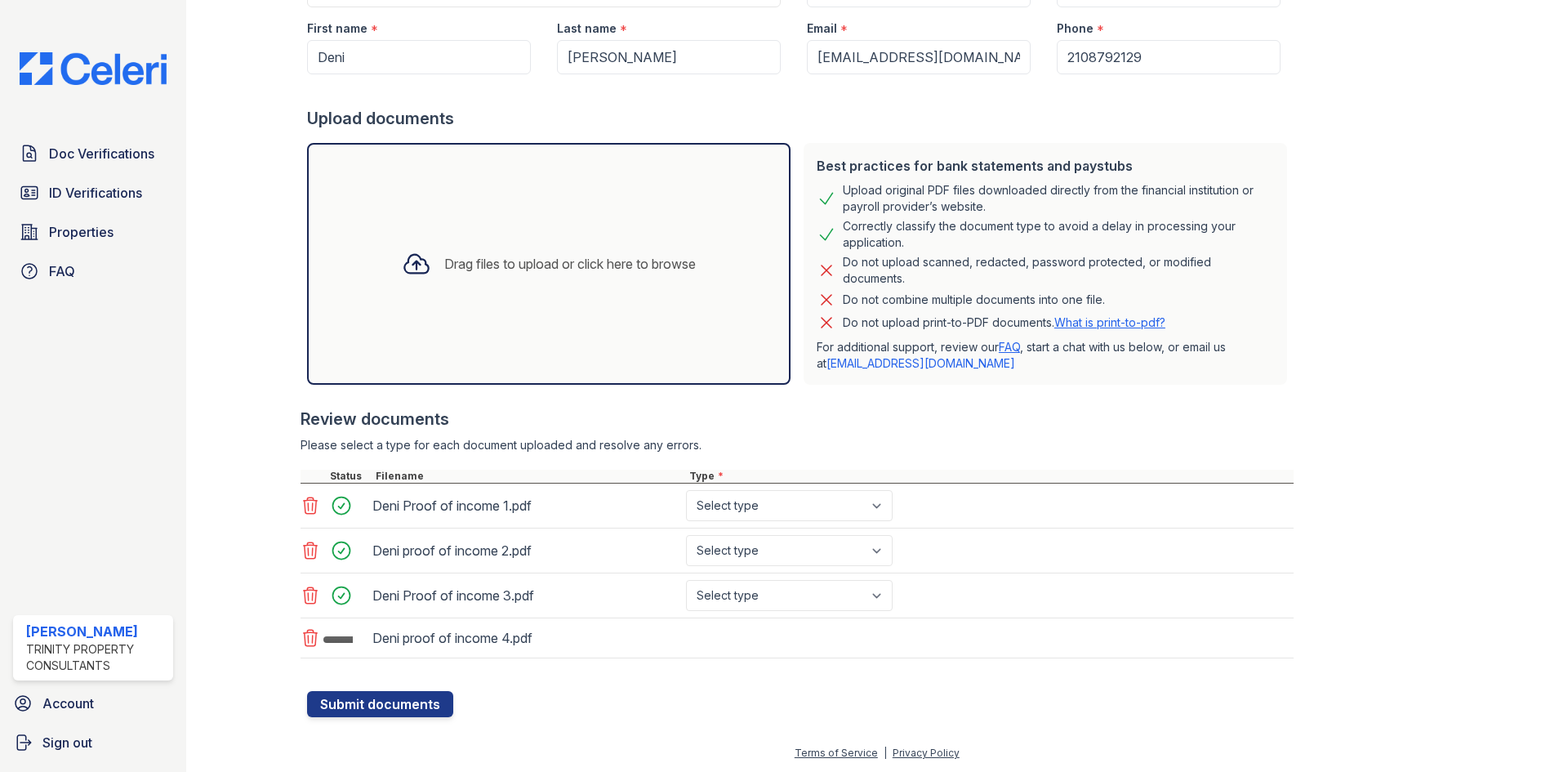
scroll to position [211, 0]
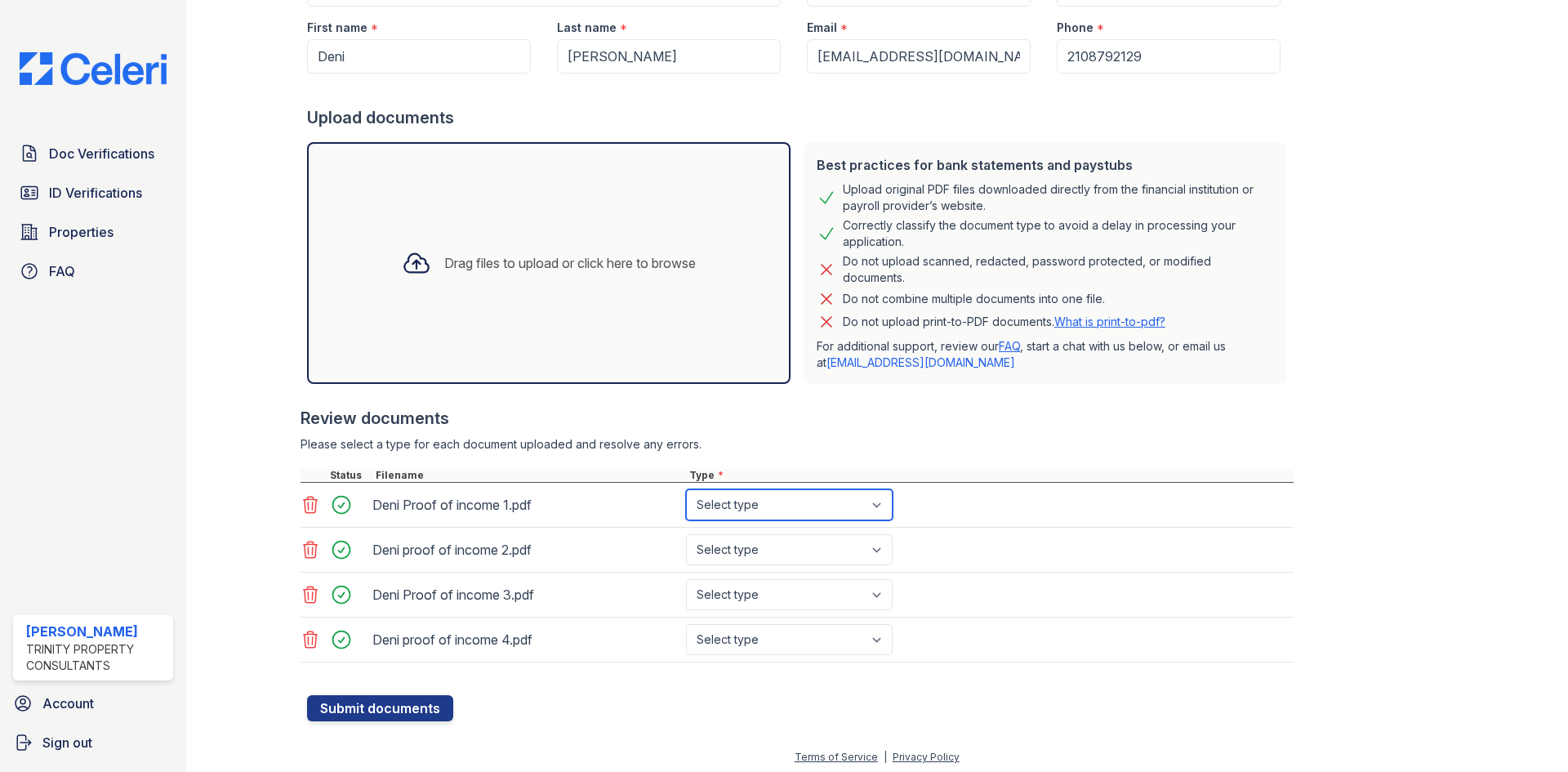
click at [745, 510] on select "Select type Paystub Bank Statement Offer Letter Tax Documents Benefit Award Let…" at bounding box center [789, 504] width 207 height 31
select select "bank_statement"
click at [686, 489] on select "Select type Paystub Bank Statement Offer Letter Tax Documents Benefit Award Let…" at bounding box center [789, 504] width 207 height 31
click at [754, 548] on select "Select type Paystub Bank Statement Offer Letter Tax Documents Benefit Award Let…" at bounding box center [789, 549] width 207 height 31
select select "bank_statement"
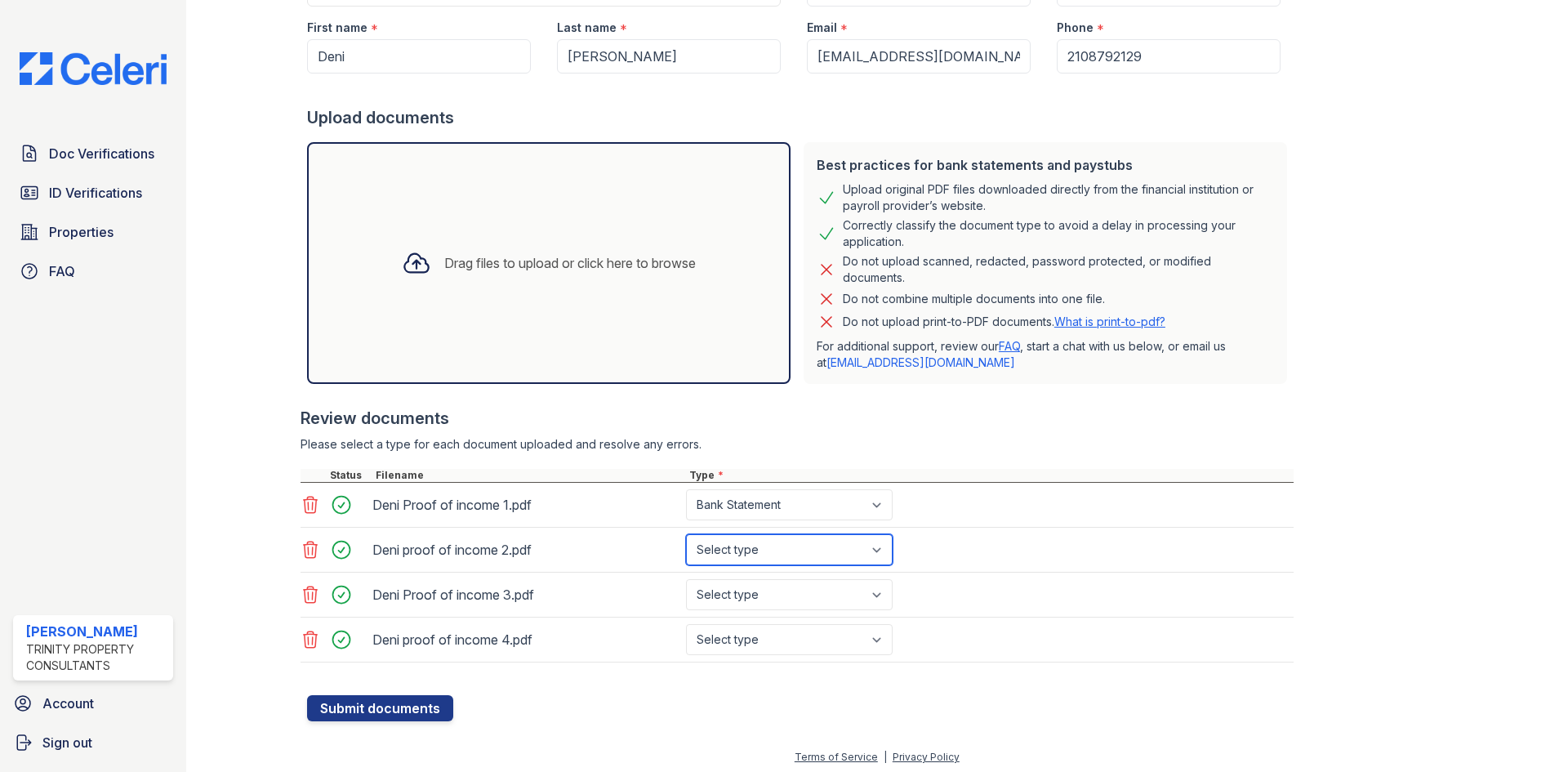
click at [686, 534] on select "Select type Paystub Bank Statement Offer Letter Tax Documents Benefit Award Let…" at bounding box center [789, 549] width 207 height 31
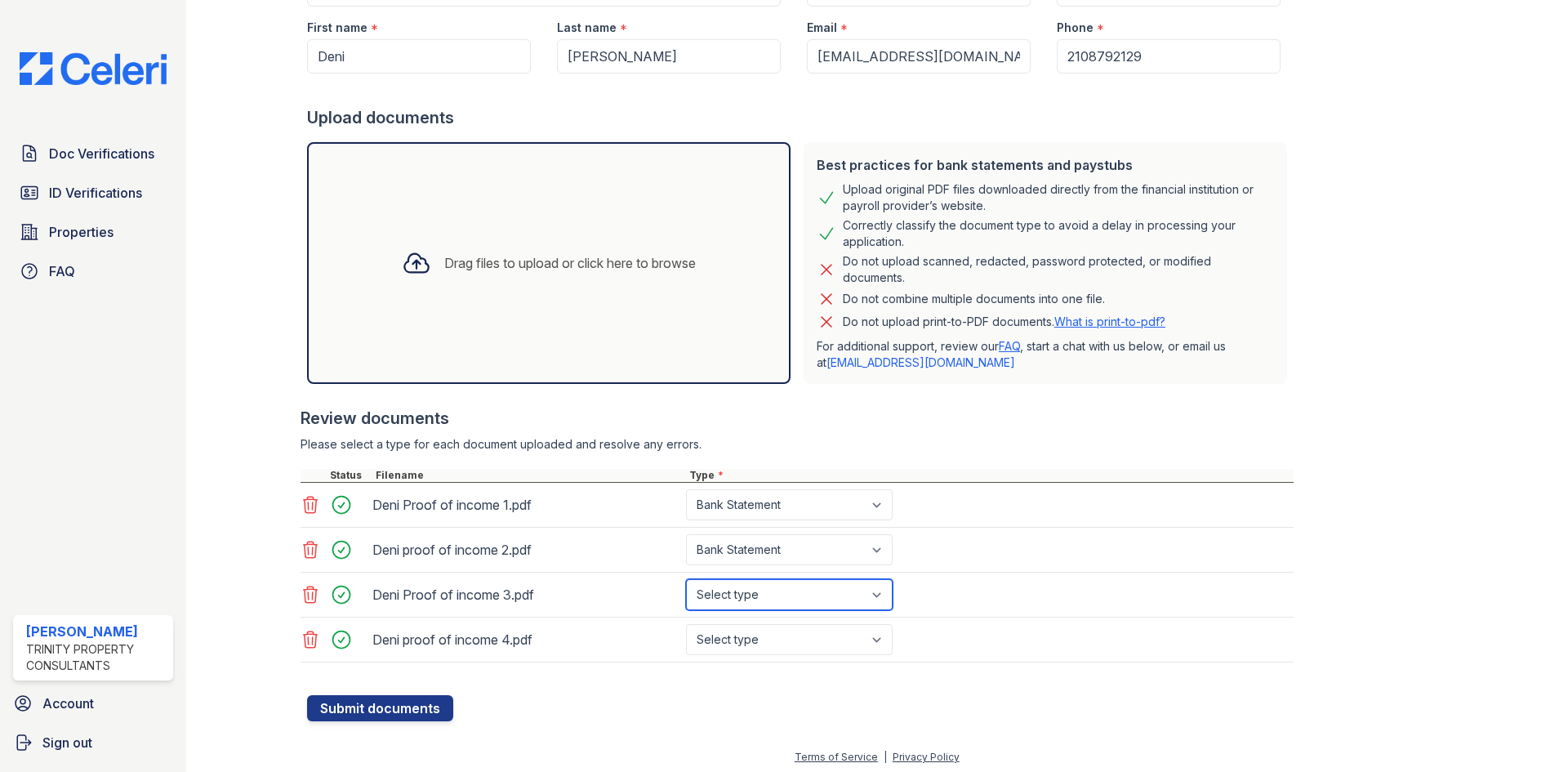
click at [763, 585] on select "Select type Paystub Bank Statement Offer Letter Tax Documents Benefit Award Let…" at bounding box center [789, 594] width 207 height 31
select select "bank_statement"
click at [686, 579] on select "Select type Paystub Bank Statement Offer Letter Tax Documents Benefit Award Let…" at bounding box center [789, 594] width 207 height 31
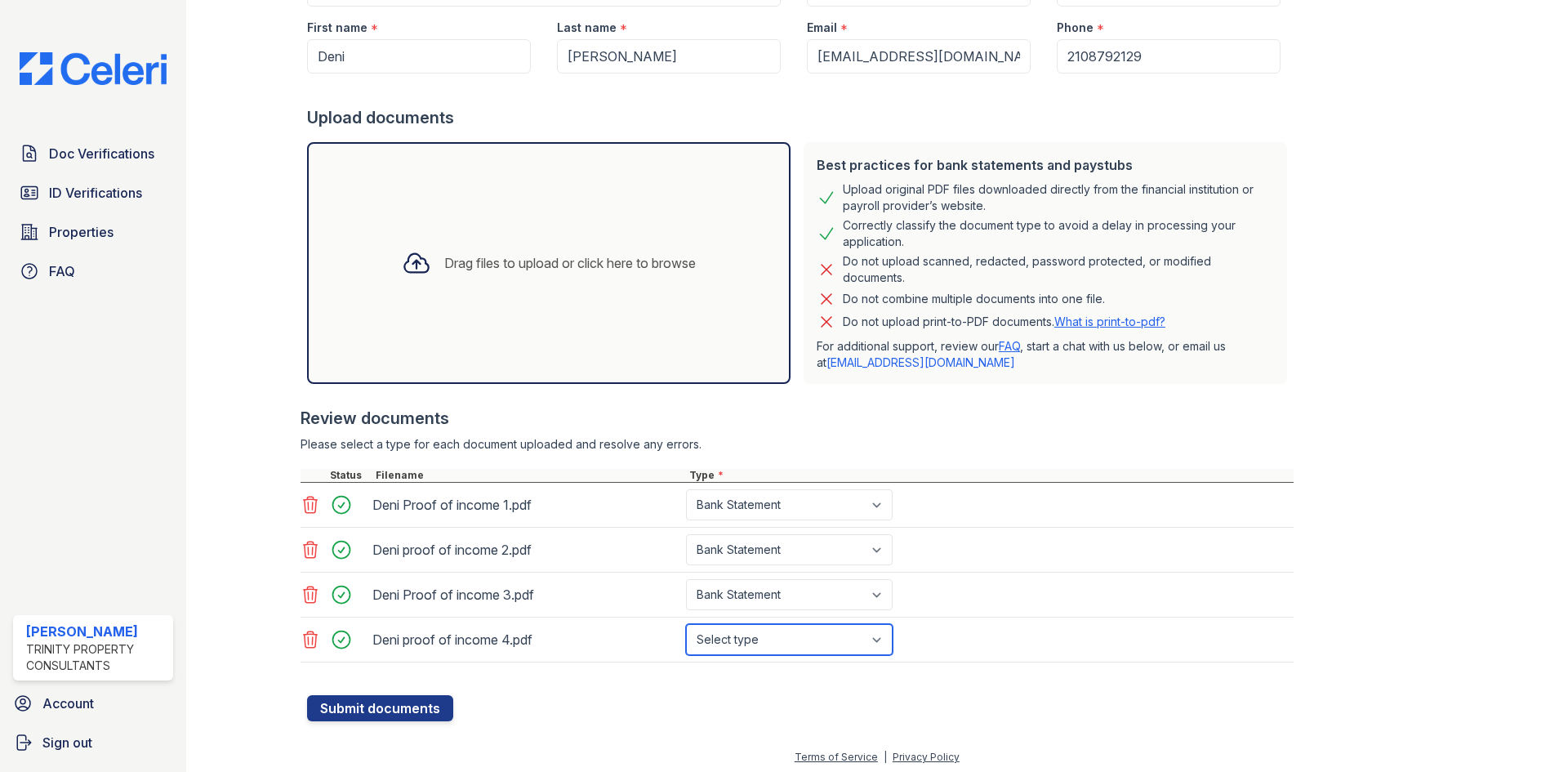
click at [762, 641] on select "Select type Paystub Bank Statement Offer Letter Tax Documents Benefit Award Let…" at bounding box center [789, 639] width 207 height 31
select select "bank_statement"
click at [686, 624] on select "Select type Paystub Bank Statement Offer Letter Tax Documents Benefit Award Let…" at bounding box center [789, 639] width 207 height 31
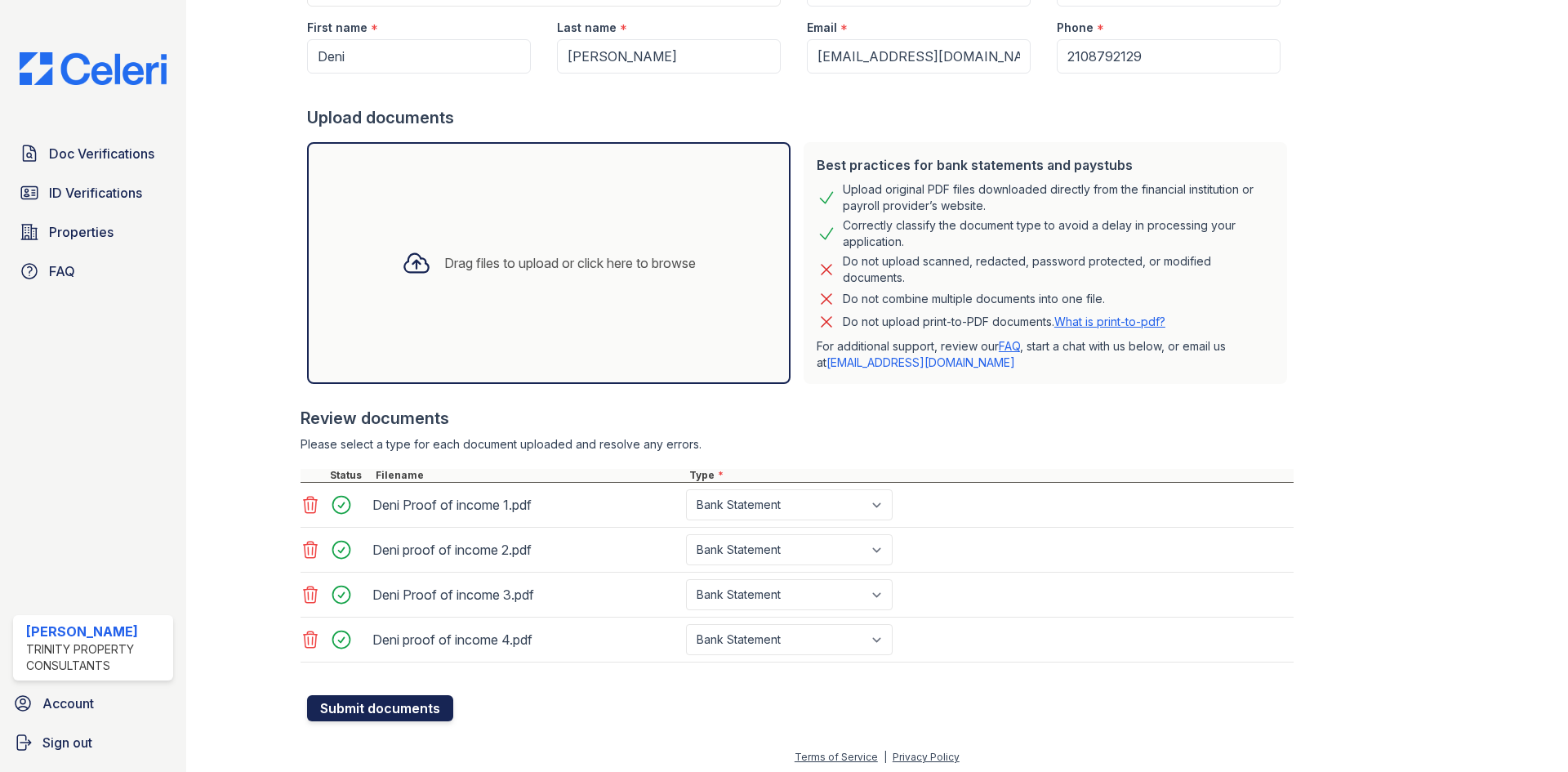
click at [426, 708] on button "Submit documents" at bounding box center [380, 708] width 147 height 26
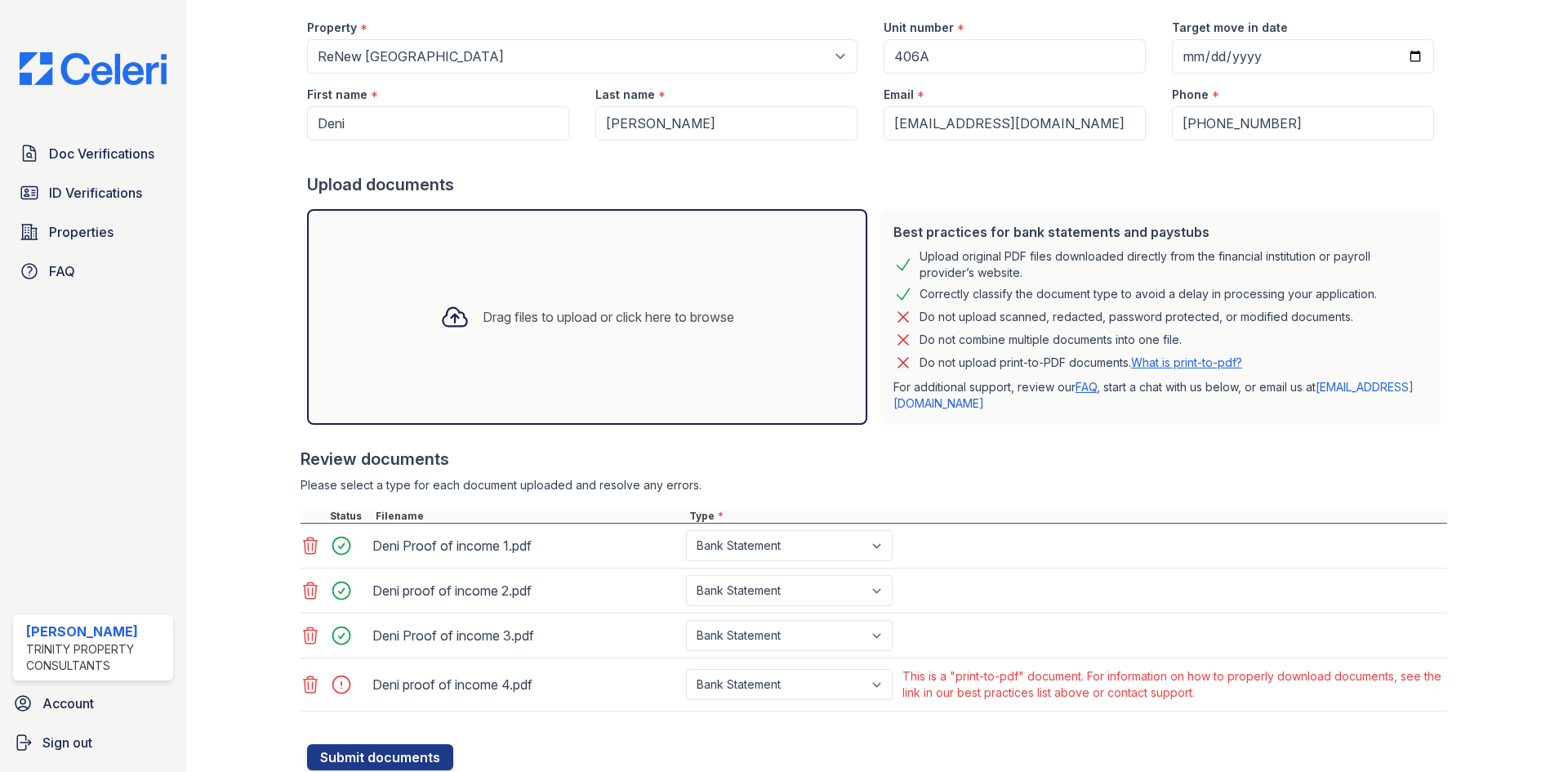
scroll to position [244, 0]
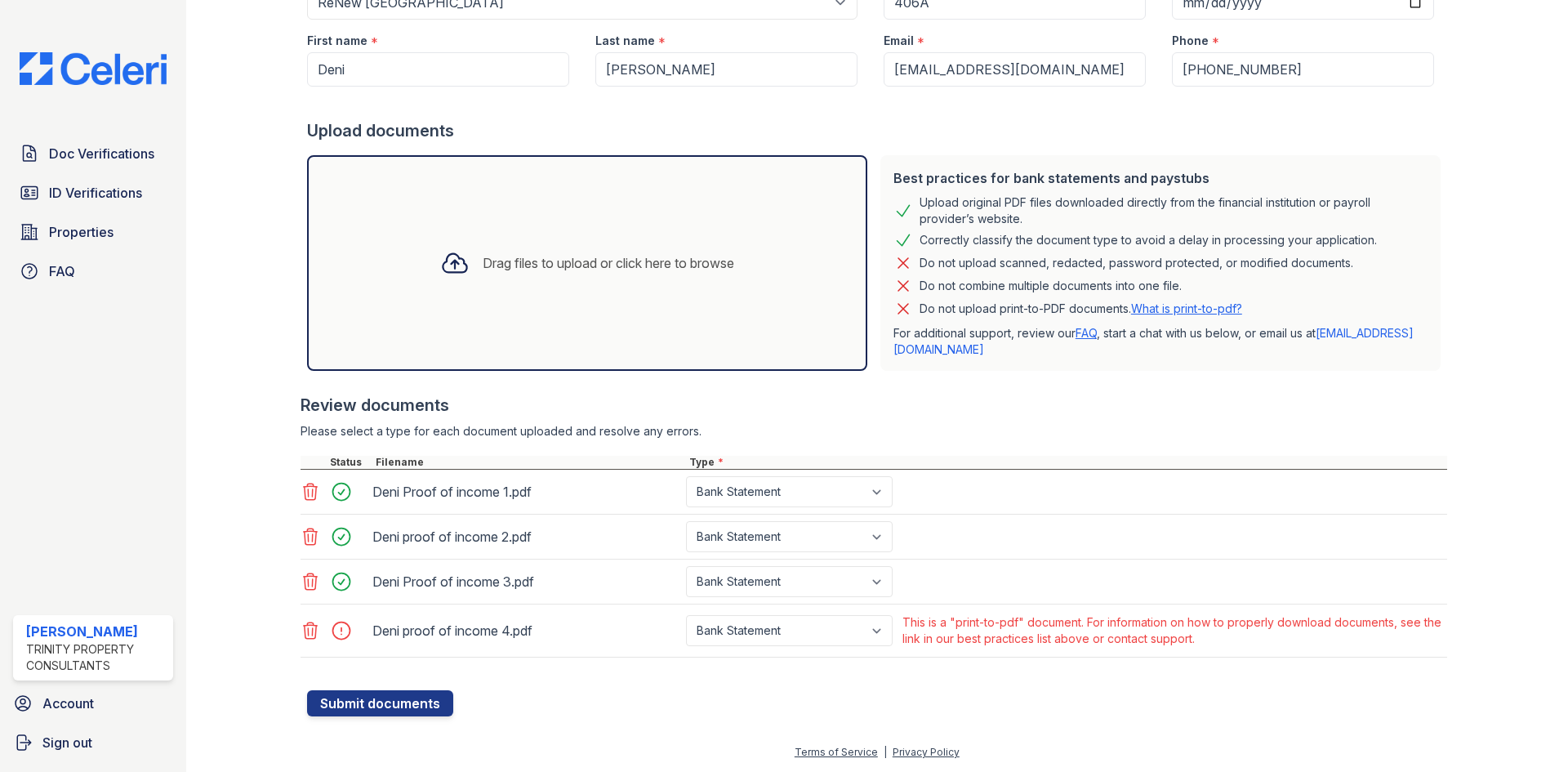
click at [308, 633] on icon at bounding box center [311, 630] width 14 height 17
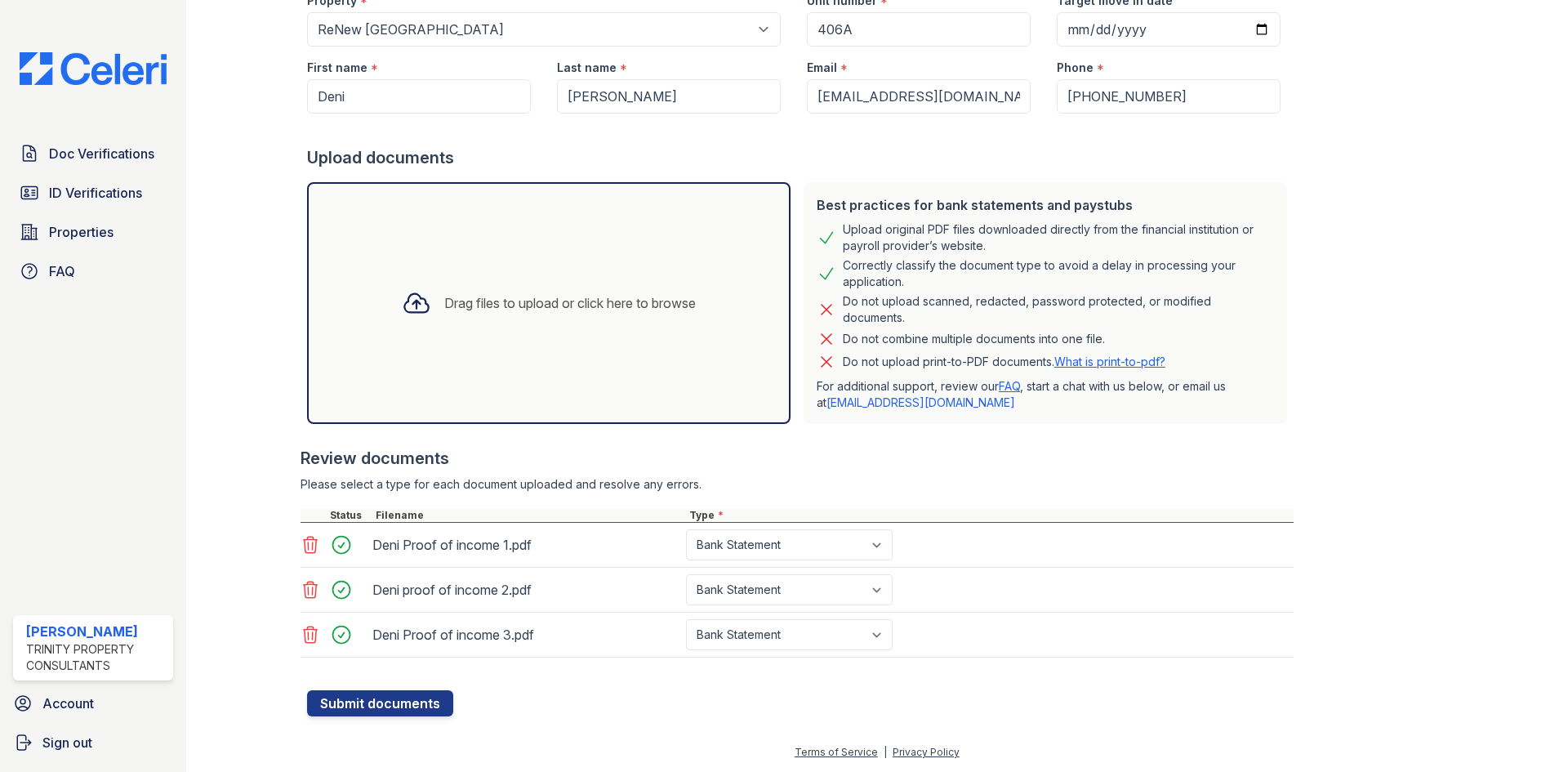
scroll to position [217, 0]
click at [445, 342] on div "Drag files to upload or click here to browse" at bounding box center [549, 303] width 484 height 242
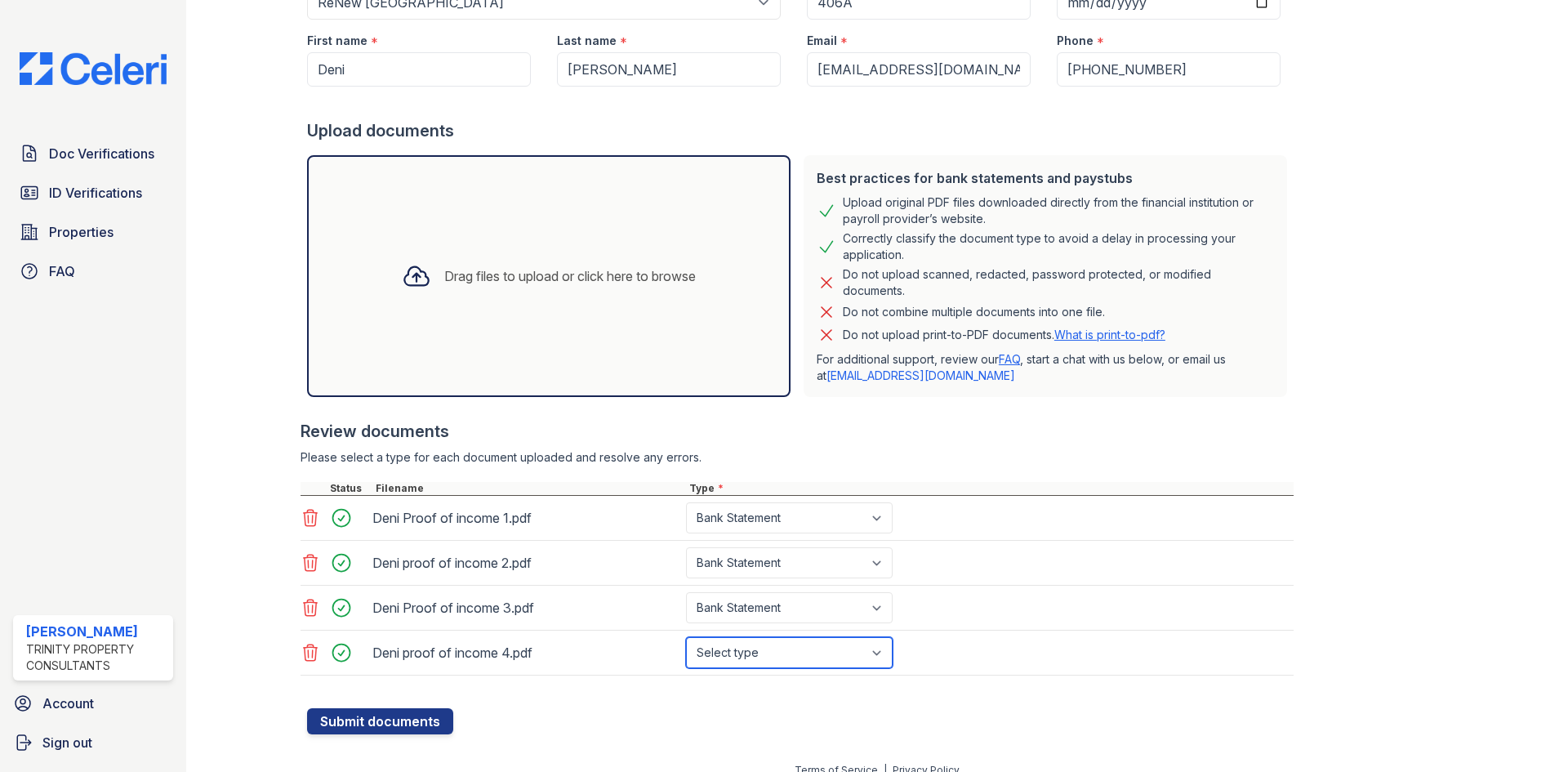
click at [767, 656] on select "Select type Paystub Bank Statement Offer Letter Tax Documents Benefit Award Let…" at bounding box center [789, 652] width 207 height 31
select select "bank_statement"
click at [686, 637] on select "Select type Paystub Bank Statement Offer Letter Tax Documents Benefit Award Let…" at bounding box center [789, 652] width 207 height 31
click at [376, 716] on button "Submit documents" at bounding box center [380, 721] width 147 height 26
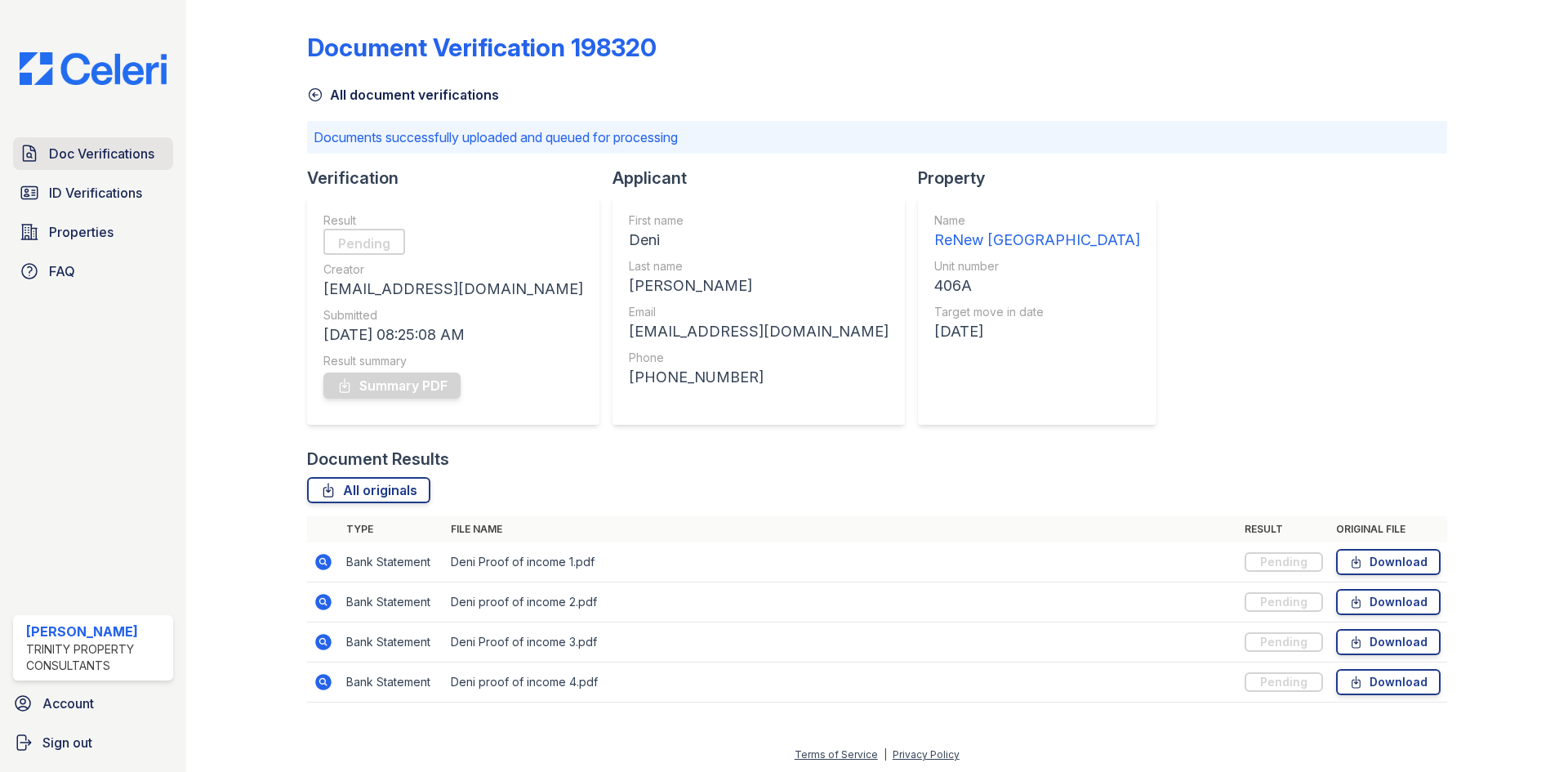
click at [91, 157] on span "Doc Verifications" at bounding box center [102, 153] width 105 height 19
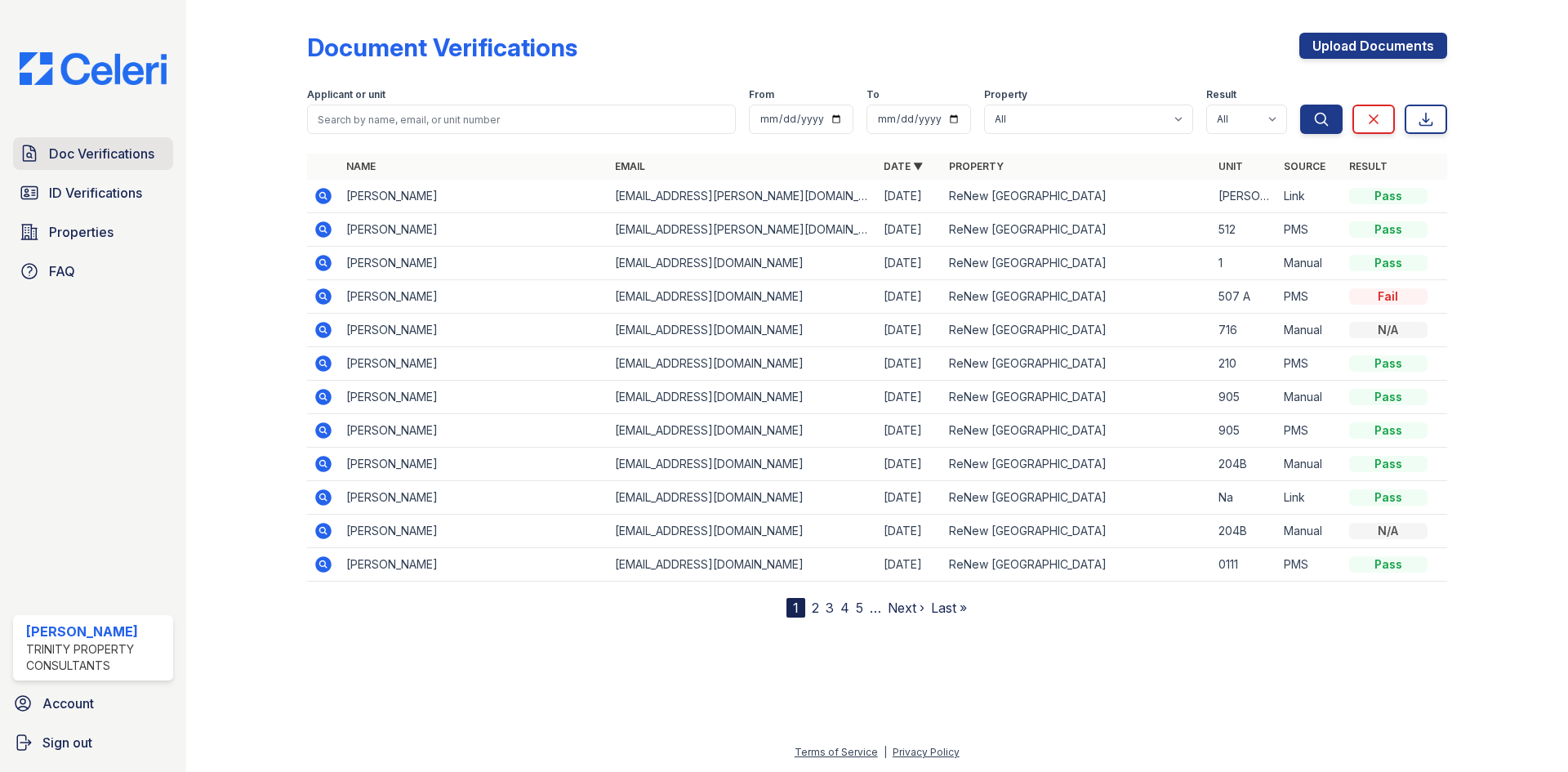
click at [132, 157] on span "Doc Verifications" at bounding box center [102, 153] width 105 height 19
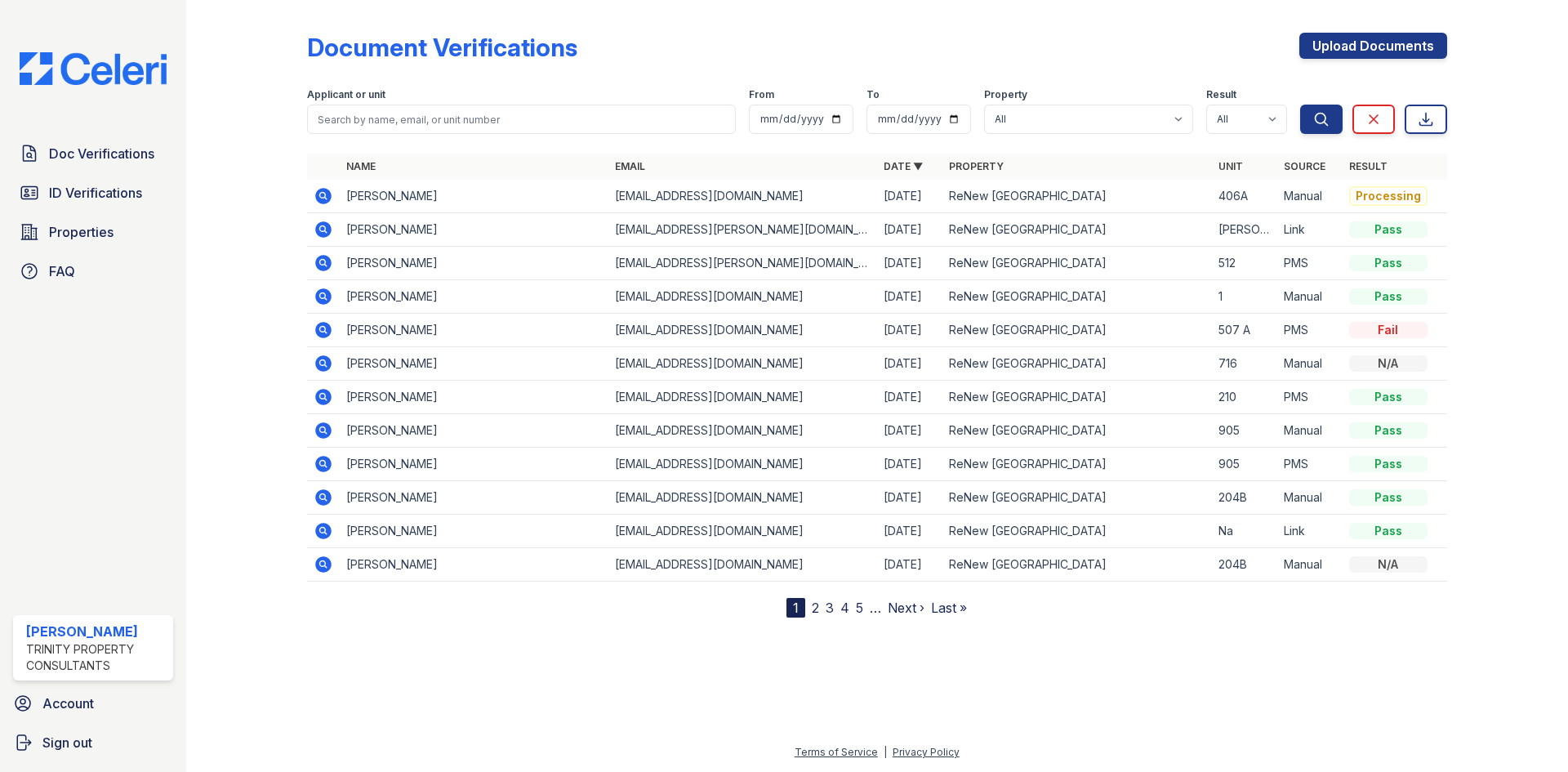
click at [322, 198] on icon at bounding box center [323, 195] width 19 height 19
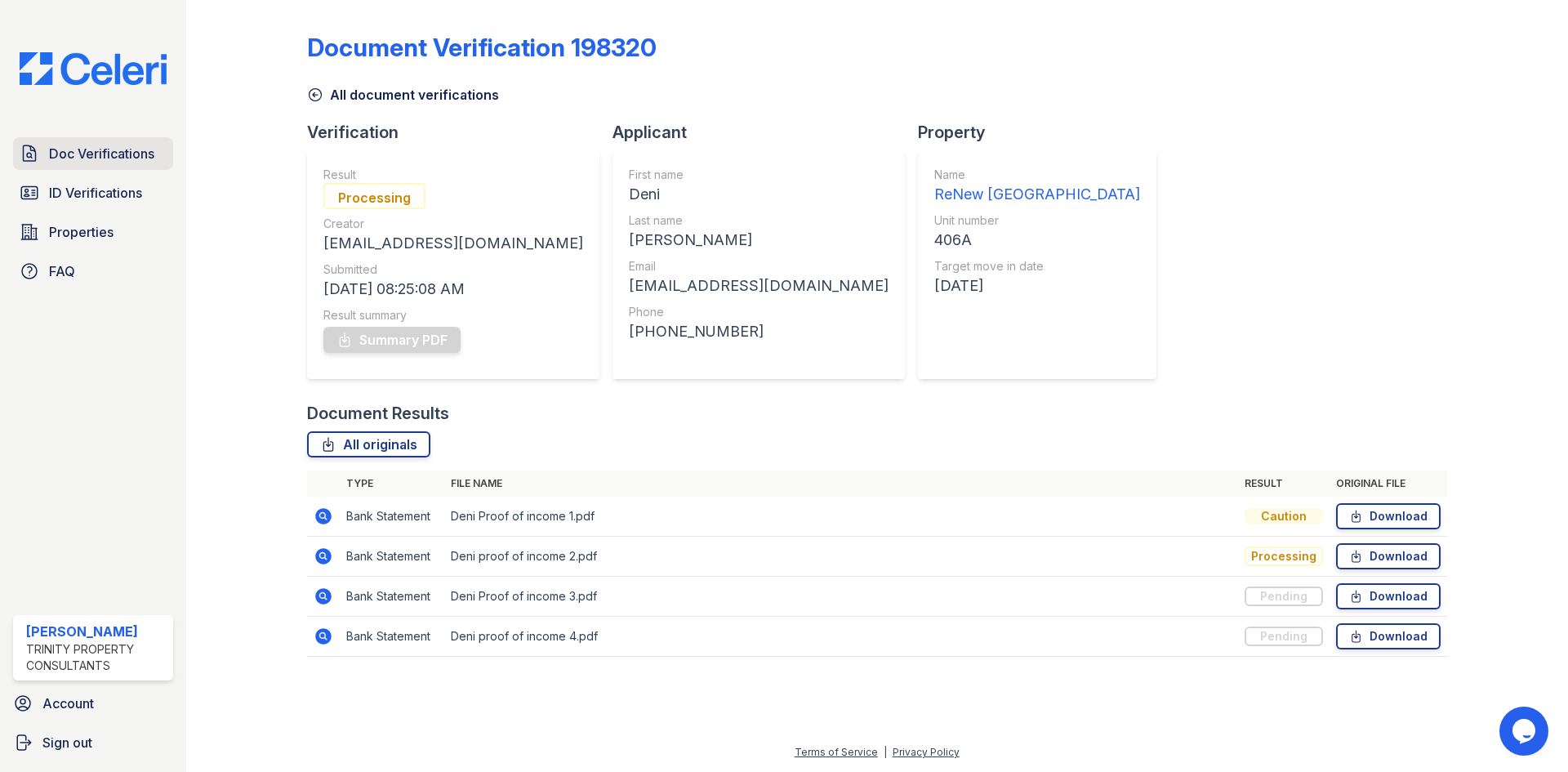
click at [118, 149] on span "Doc Verifications" at bounding box center [102, 153] width 105 height 19
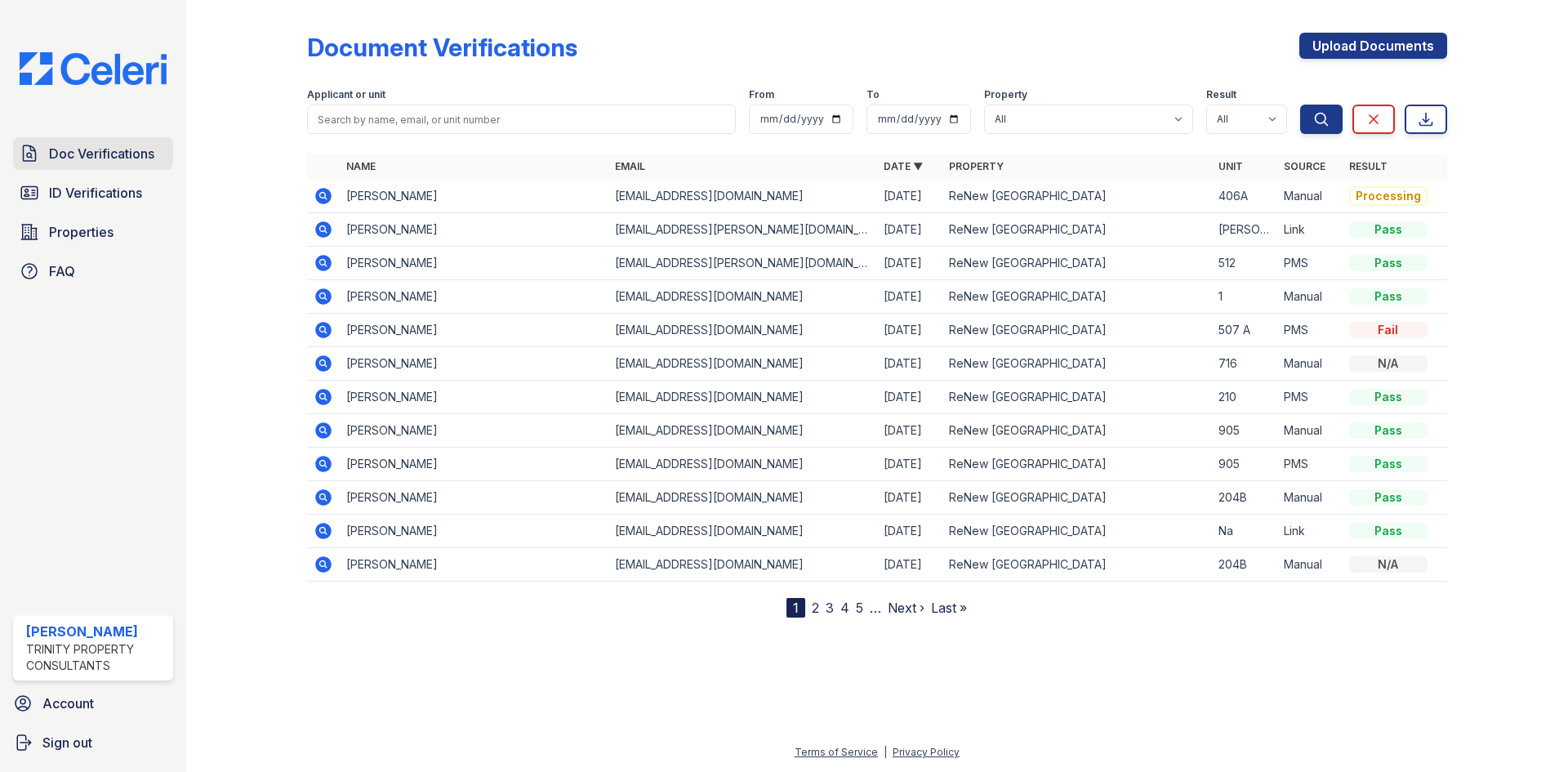
click at [111, 157] on span "Doc Verifications" at bounding box center [102, 153] width 105 height 19
click at [322, 195] on icon at bounding box center [321, 194] width 4 height 4
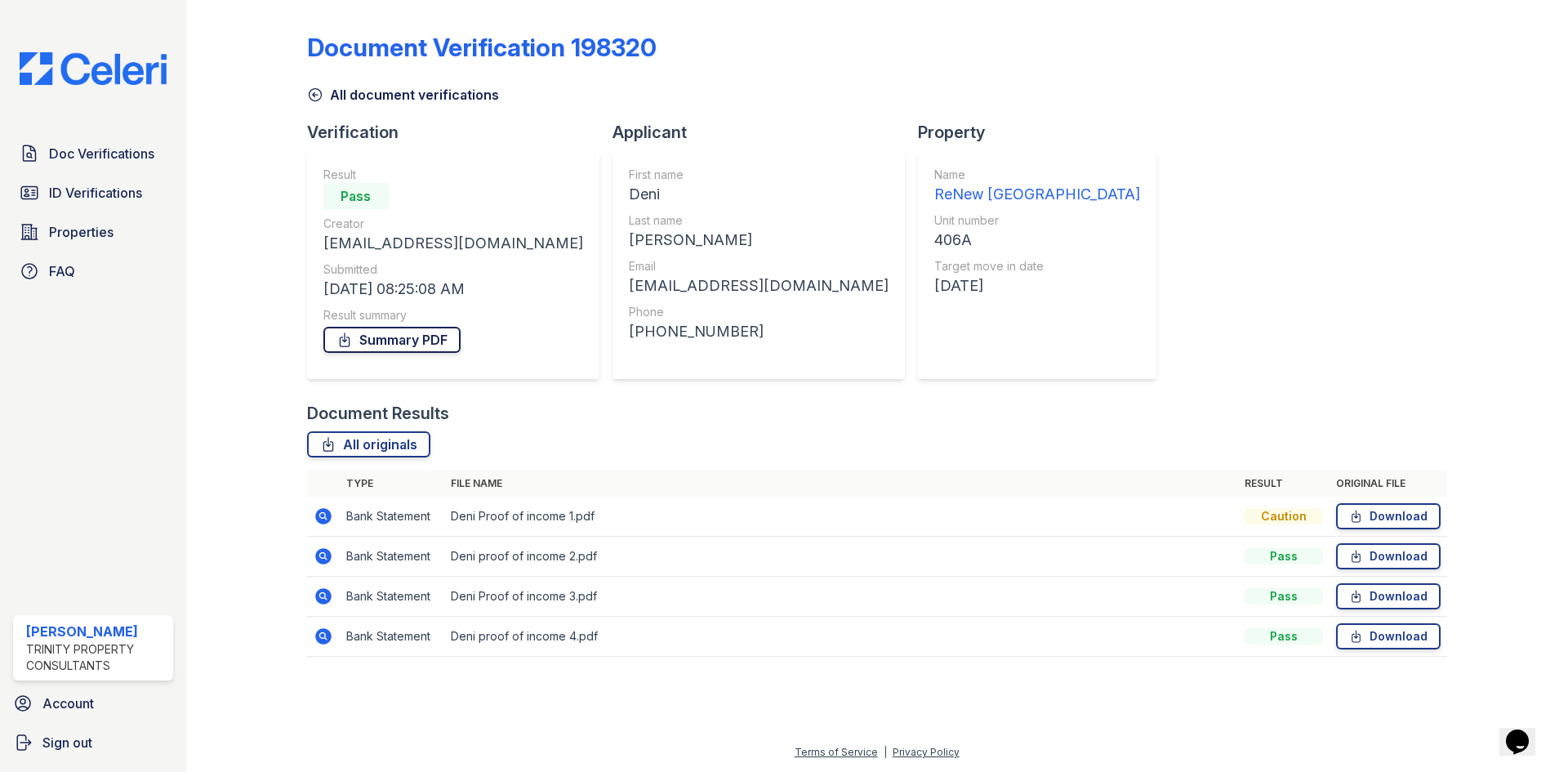
click at [426, 342] on link "Summary PDF" at bounding box center [392, 339] width 137 height 26
